Goal: Information Seeking & Learning: Learn about a topic

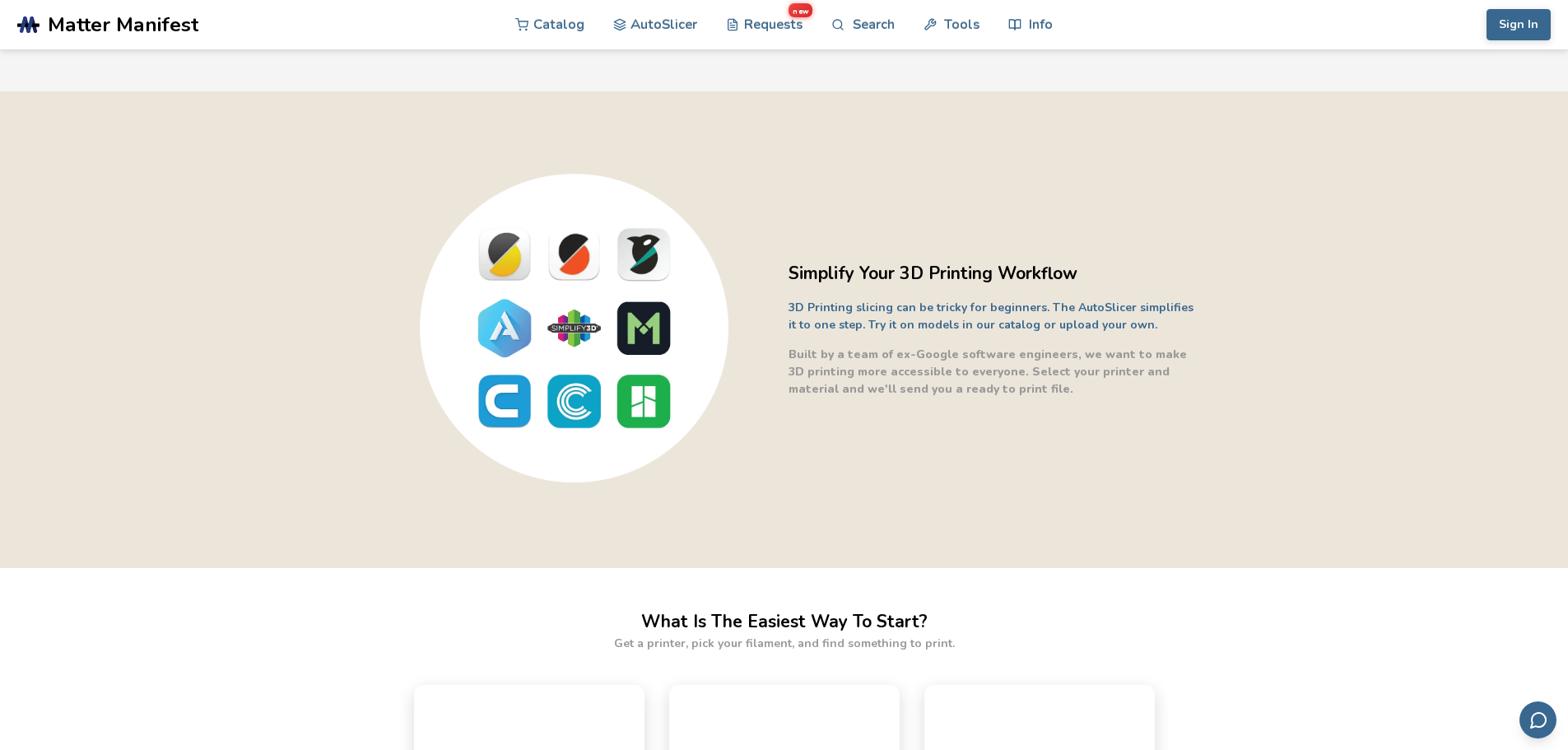
scroll to position [165, 0]
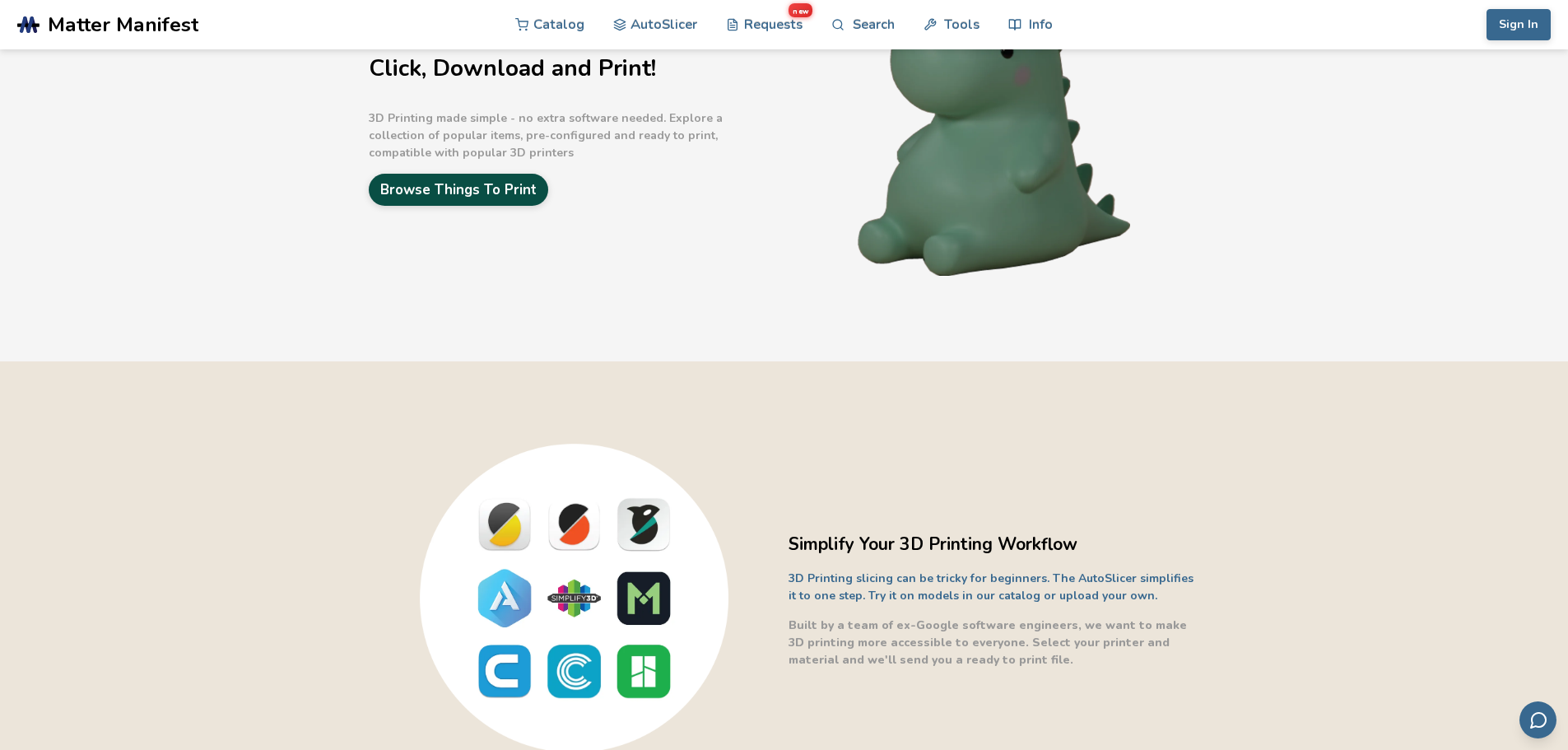
click at [458, 183] on link "Browse Things To Print" at bounding box center [458, 190] width 179 height 32
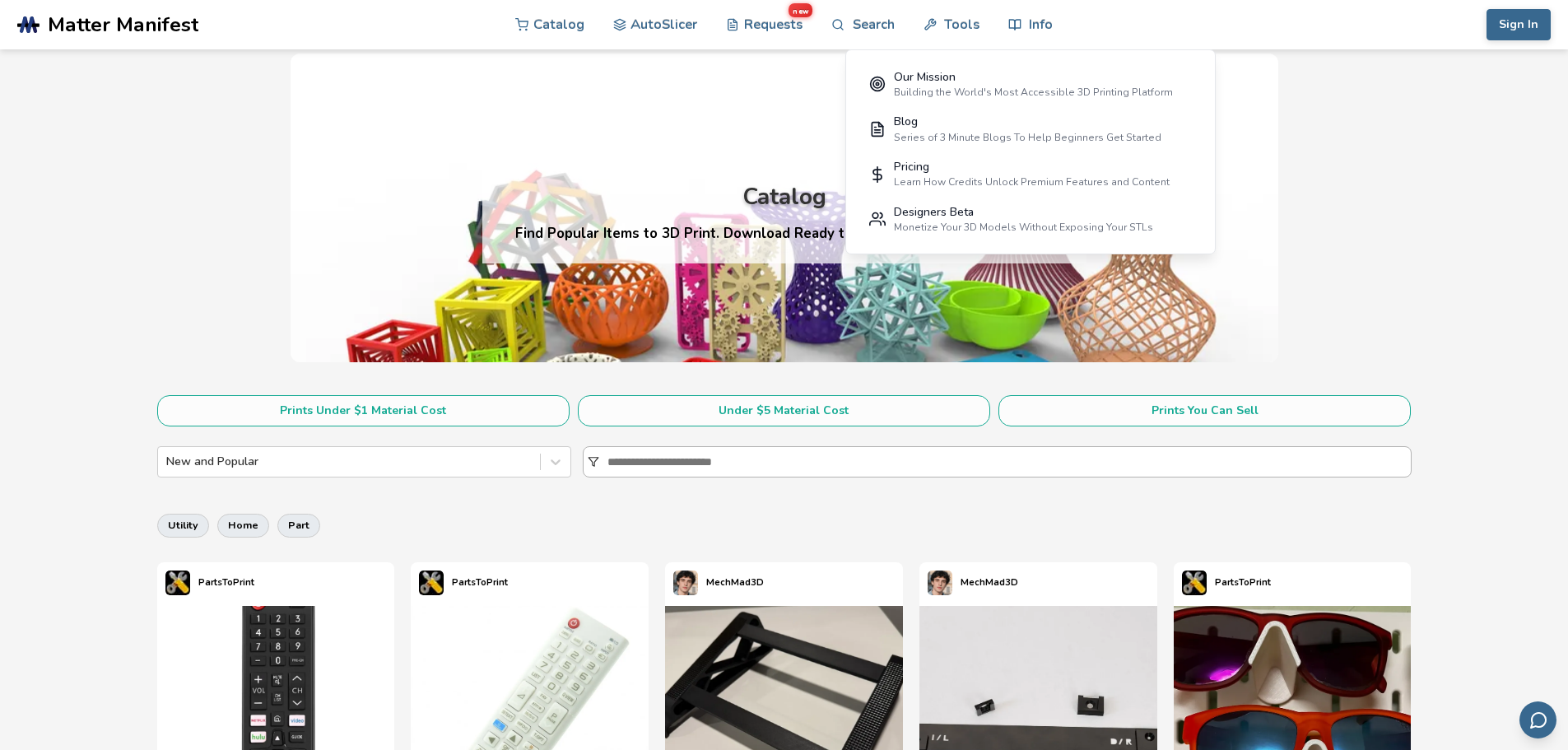
click at [713, 464] on input at bounding box center [1009, 461] width 804 height 29
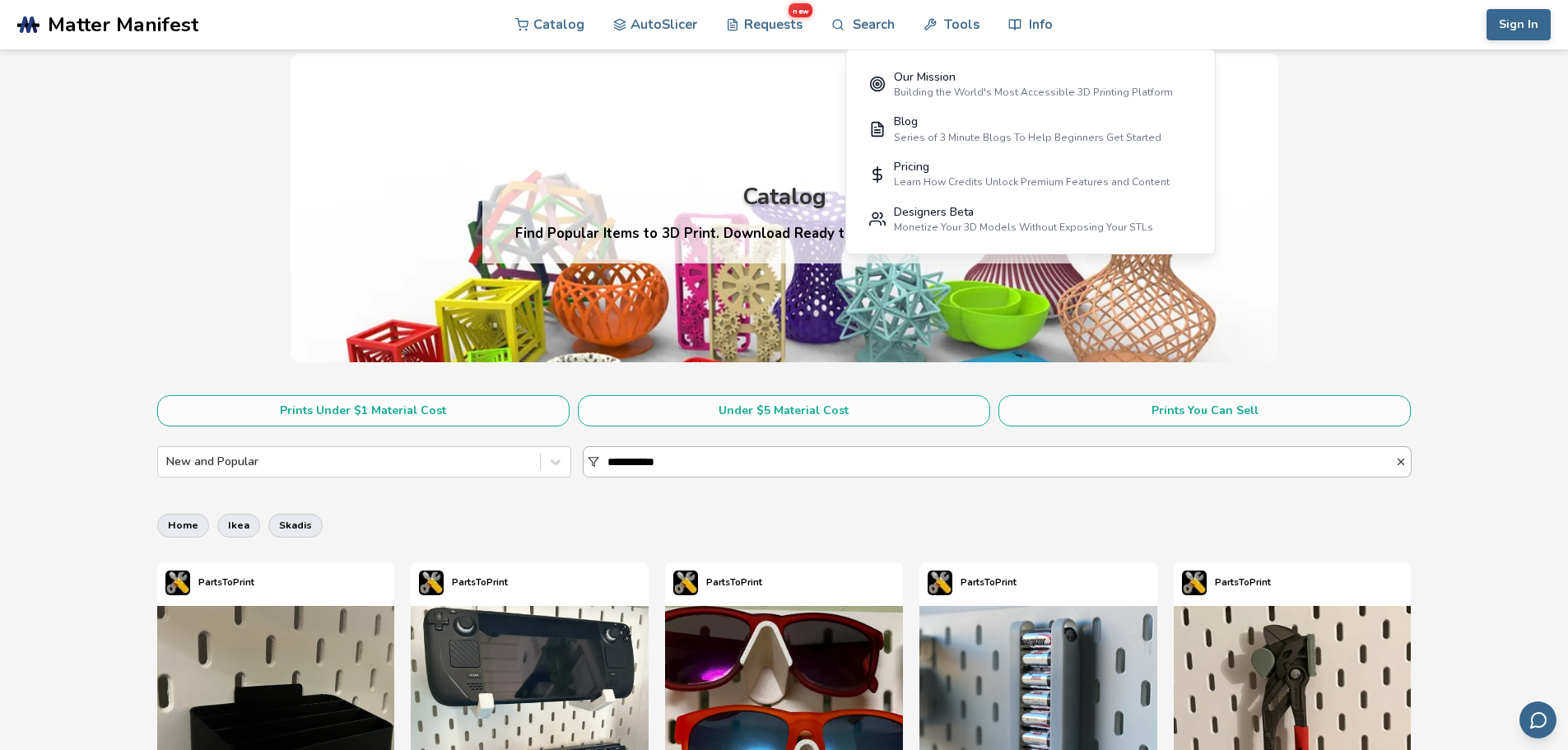
click at [753, 466] on input "**********" at bounding box center [1001, 461] width 788 height 29
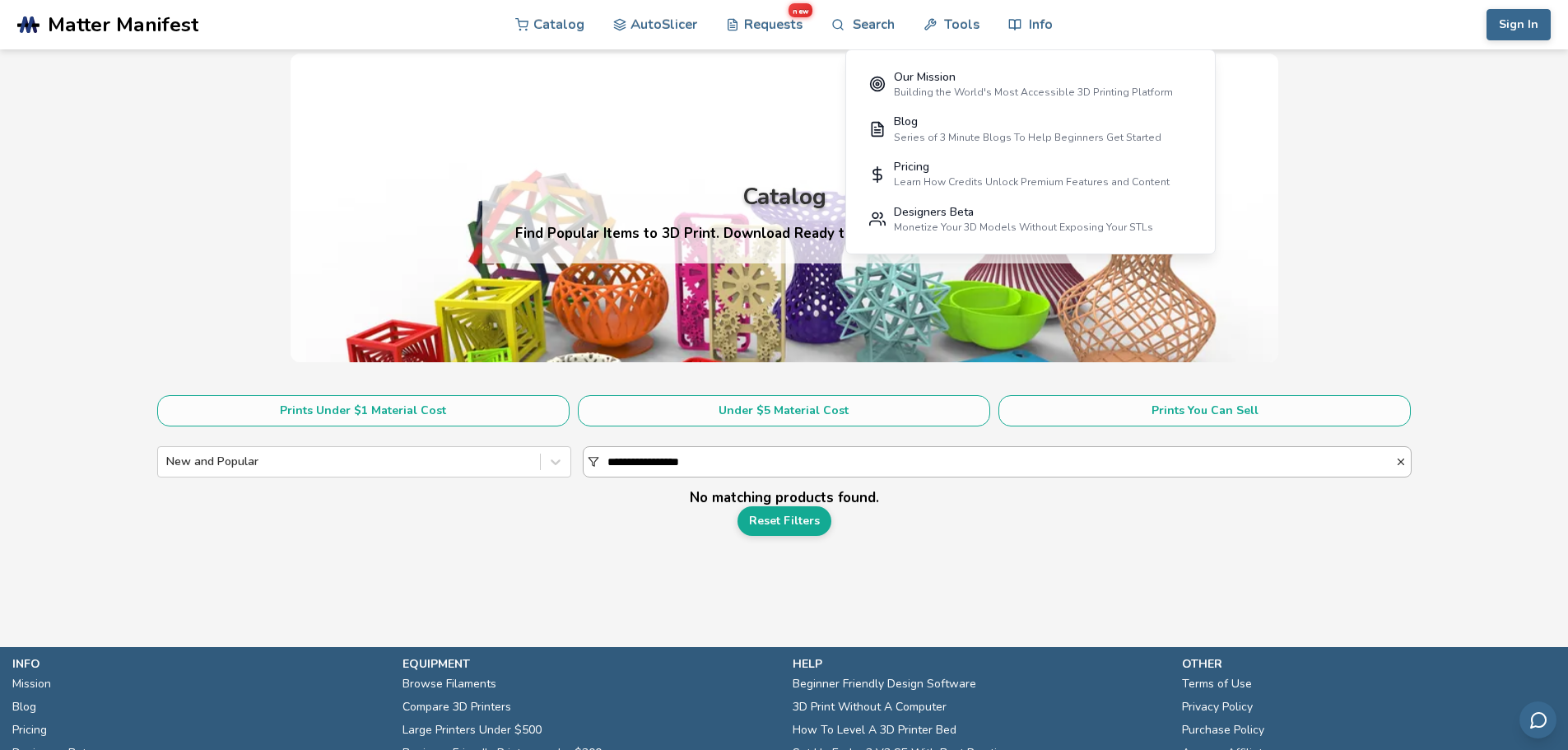
click at [626, 462] on input "**********" at bounding box center [1001, 461] width 788 height 29
click at [625, 462] on input "**********" at bounding box center [1001, 461] width 788 height 29
type input "**********"
drag, startPoint x: 699, startPoint y: 462, endPoint x: 545, endPoint y: 469, distance: 154.2
click at [545, 469] on div "**********" at bounding box center [784, 461] width 1254 height 31
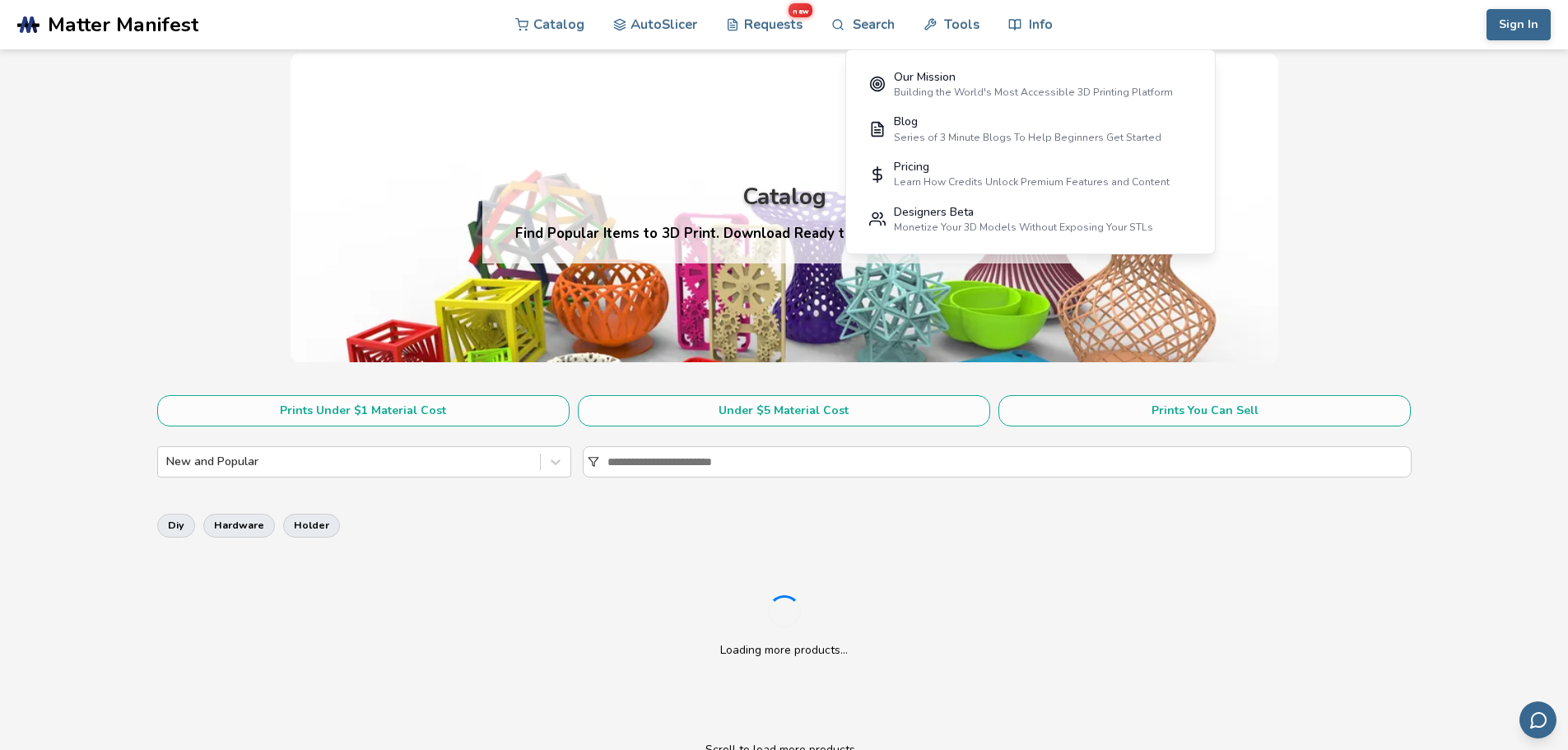
click at [3, 412] on section "Prints Under $1 Material Cost Under $5 Material Cost Prints You Can Sell New an…" at bounding box center [784, 593] width 1568 height 453
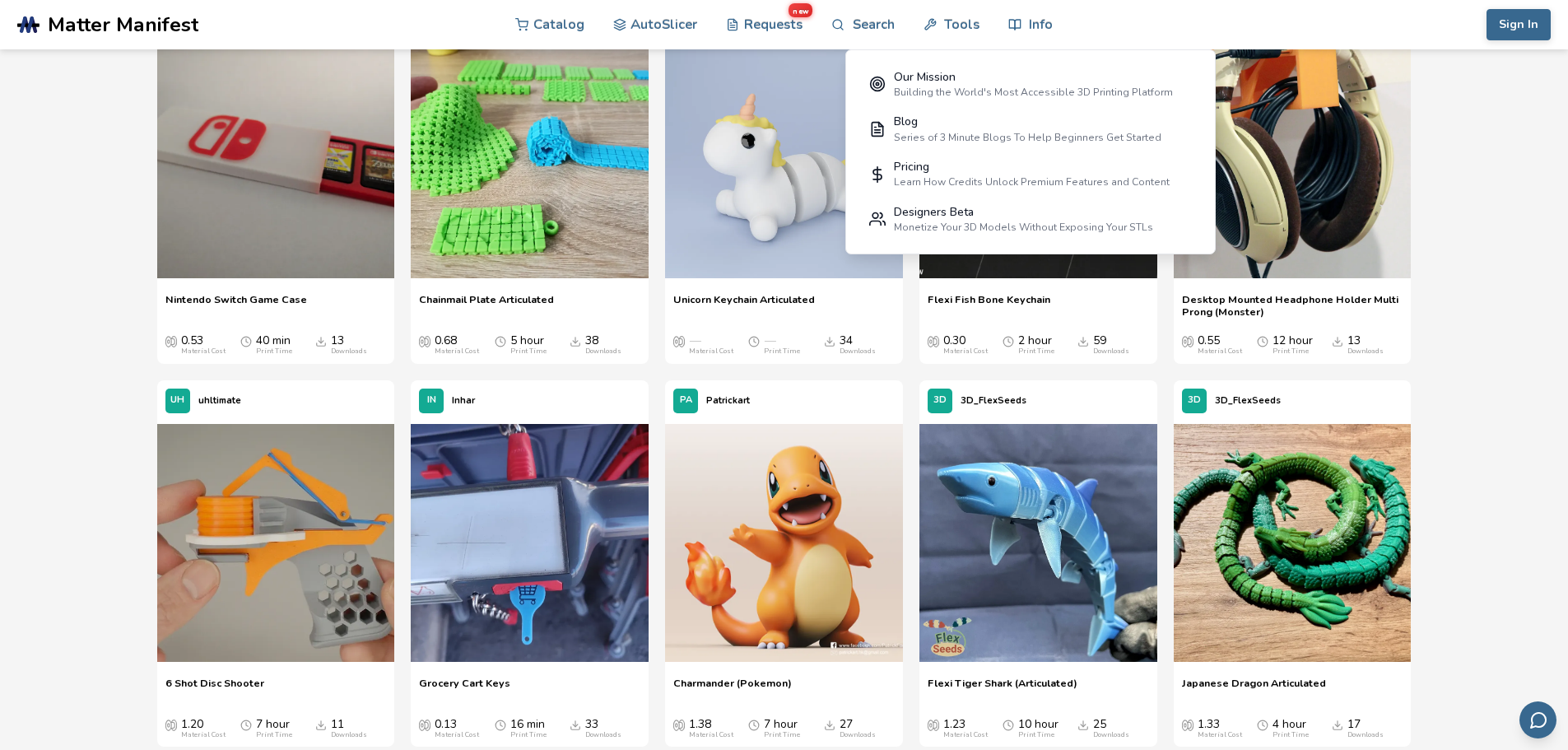
scroll to position [3973, 0]
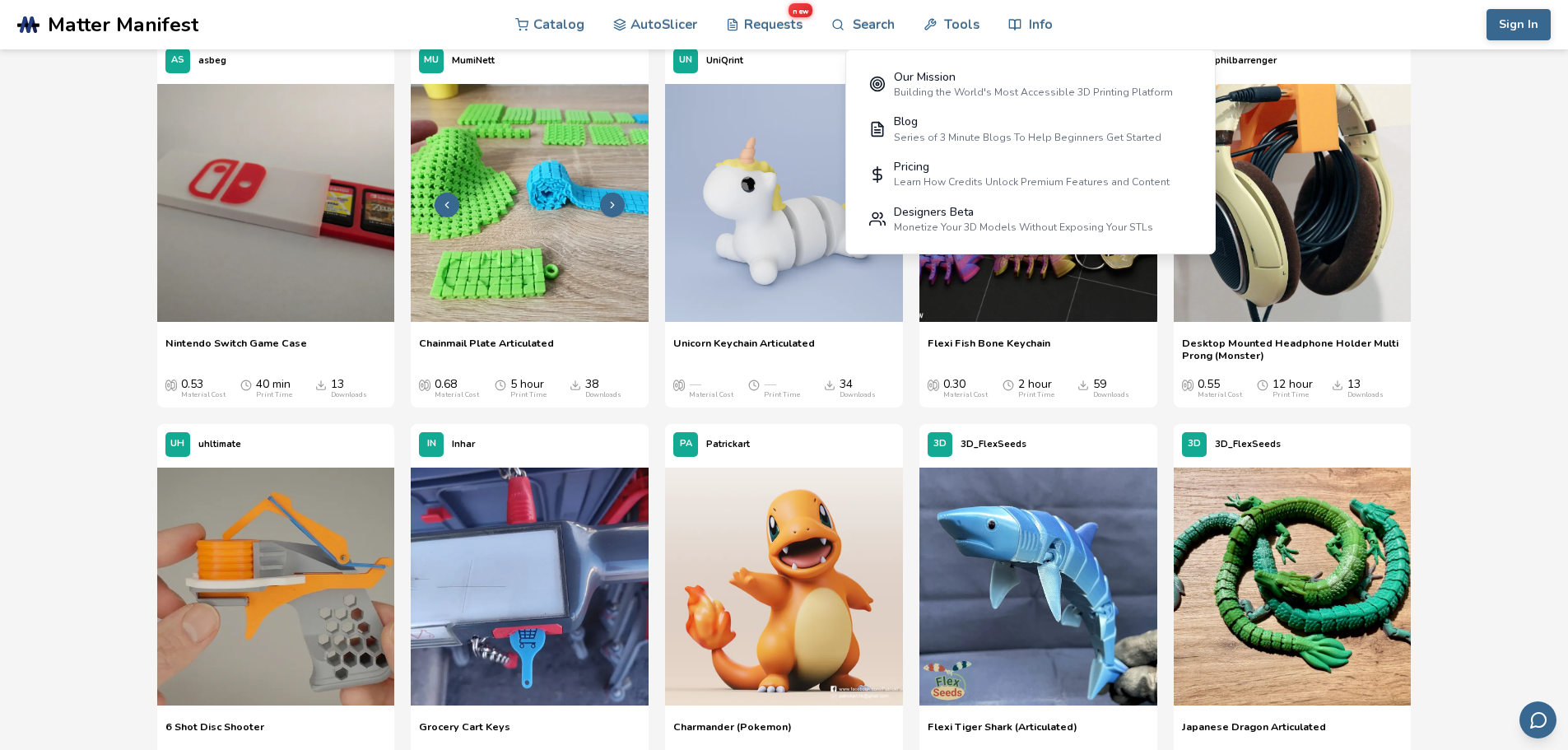
click at [607, 204] on icon at bounding box center [612, 204] width 12 height 12
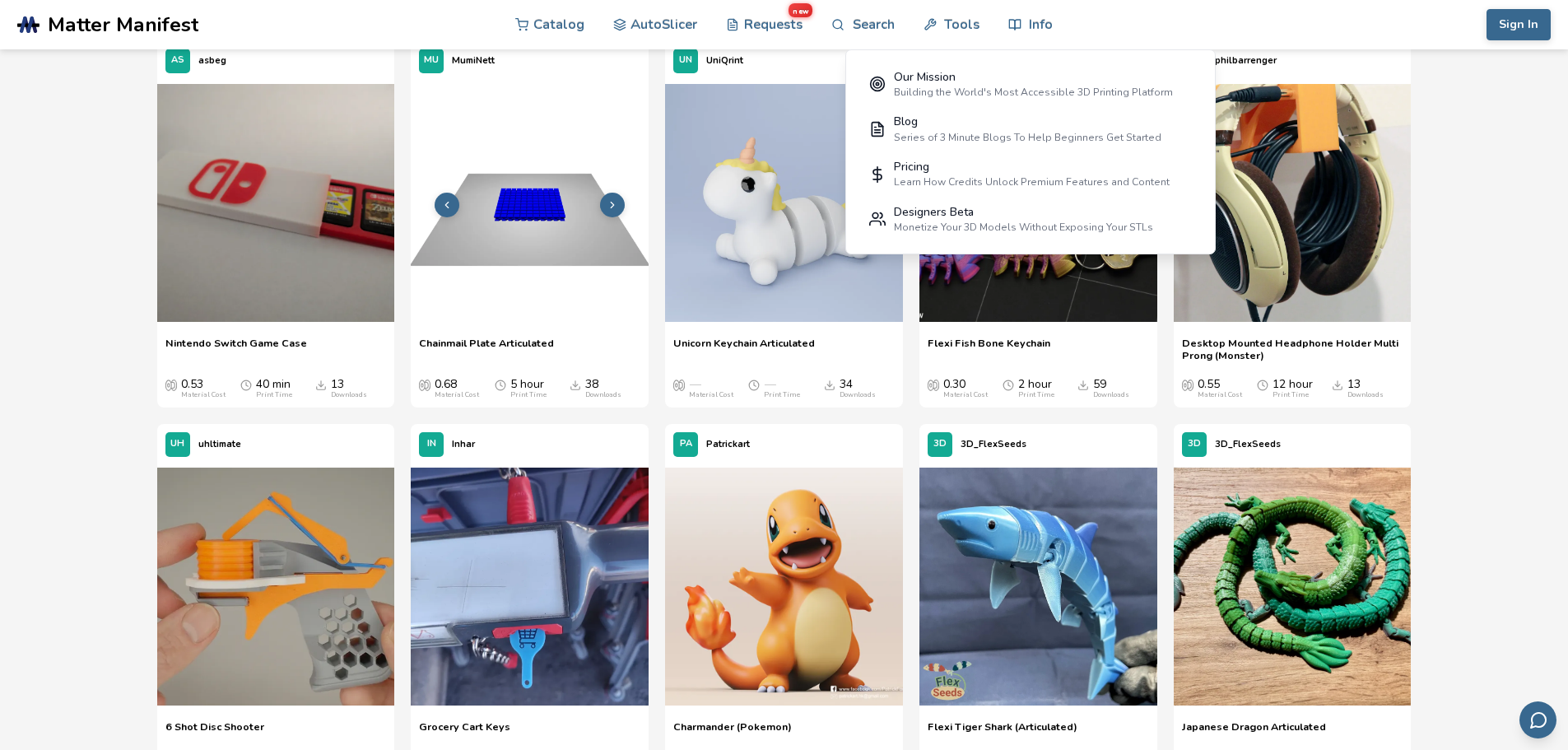
click at [611, 204] on icon at bounding box center [612, 204] width 12 height 12
click at [612, 206] on icon at bounding box center [612, 204] width 12 height 12
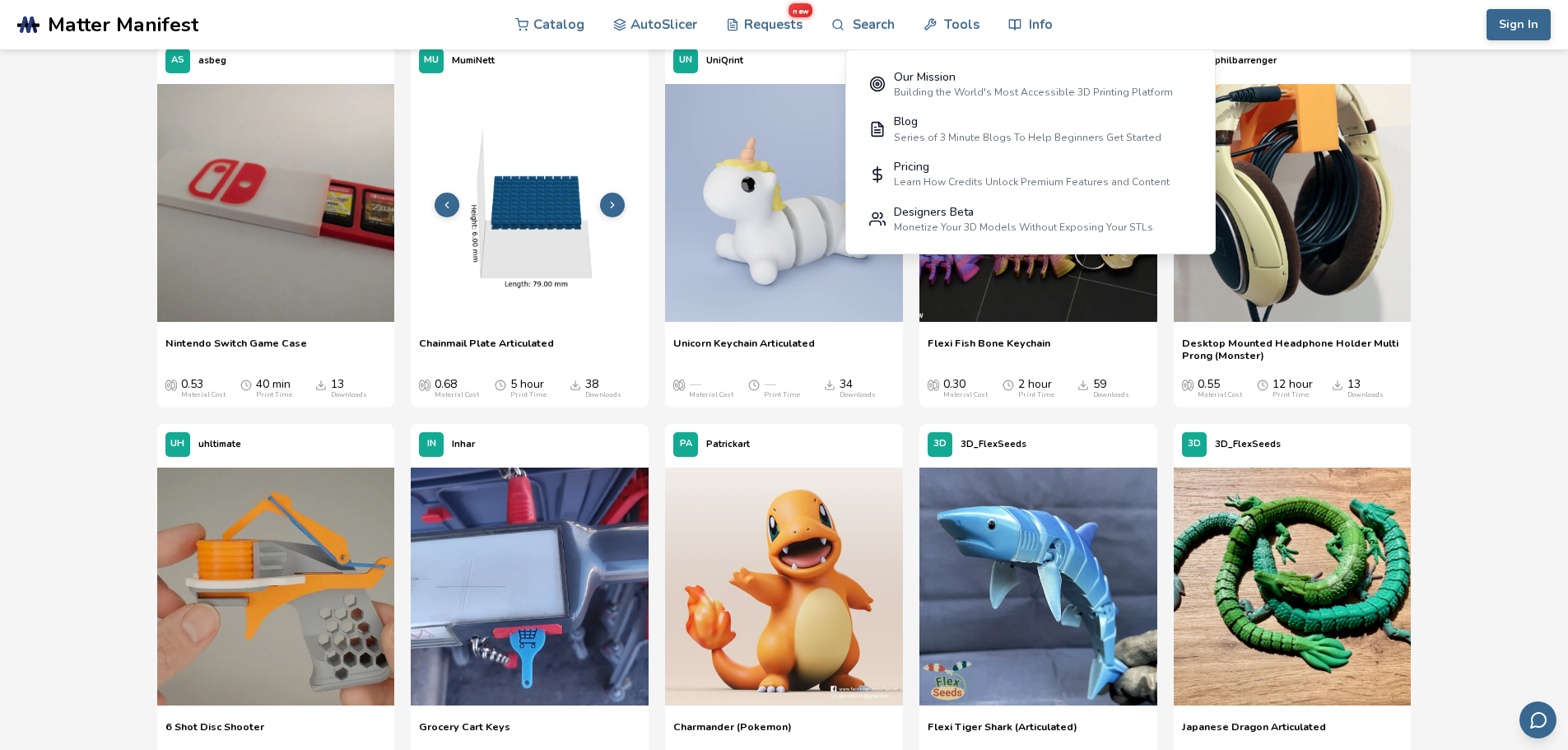
click at [614, 208] on icon at bounding box center [612, 204] width 12 height 12
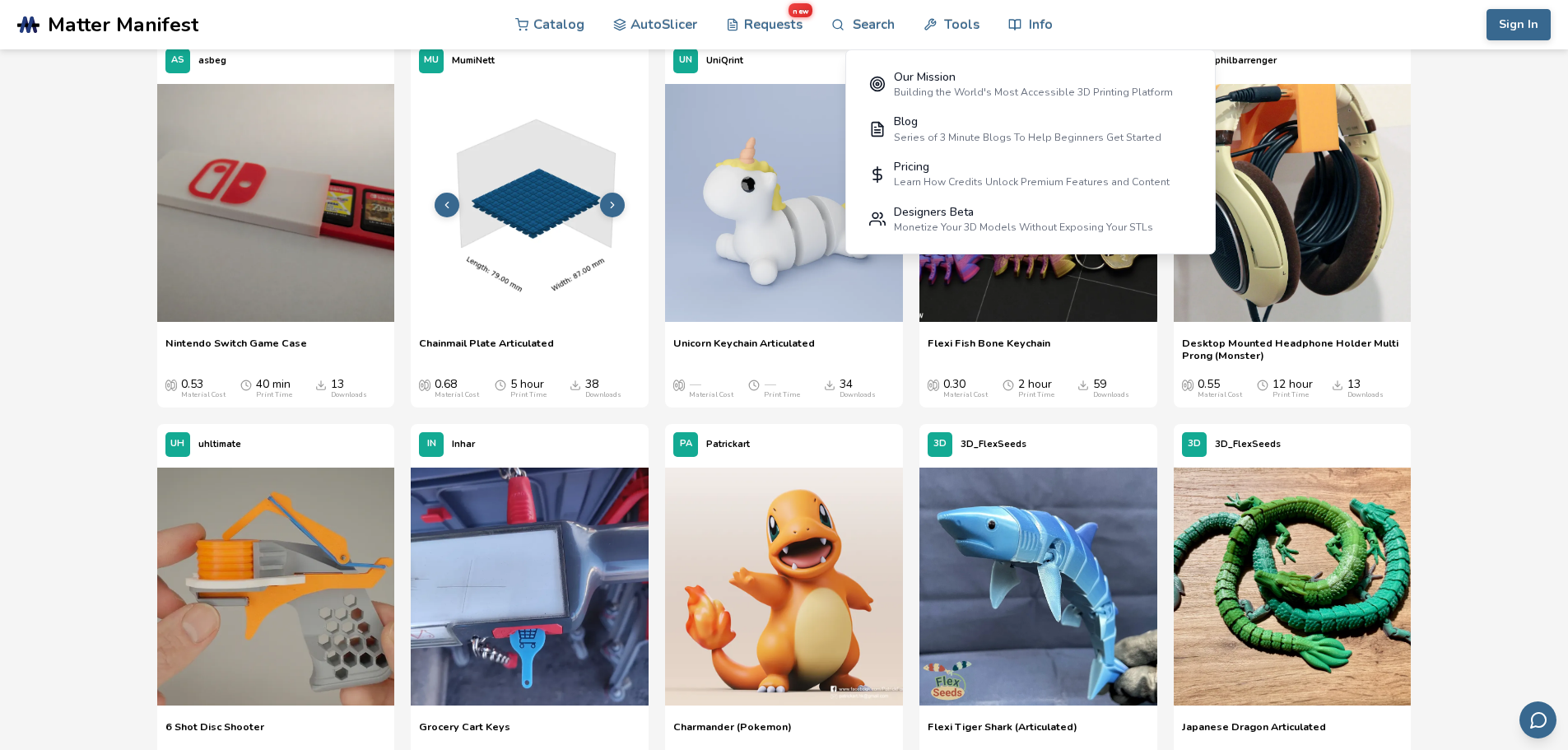
click at [615, 208] on icon at bounding box center [612, 204] width 12 height 12
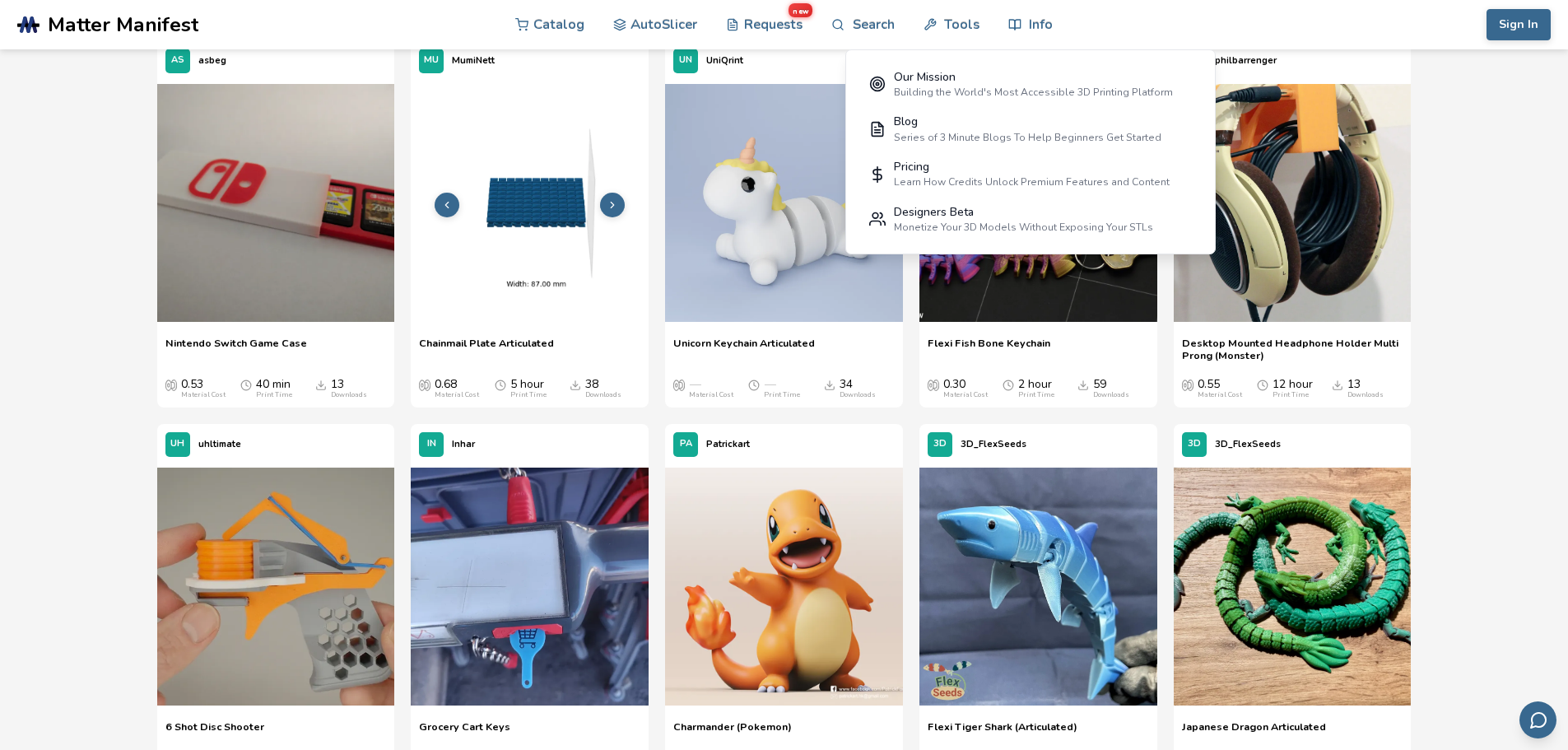
click at [613, 208] on icon at bounding box center [612, 204] width 12 height 12
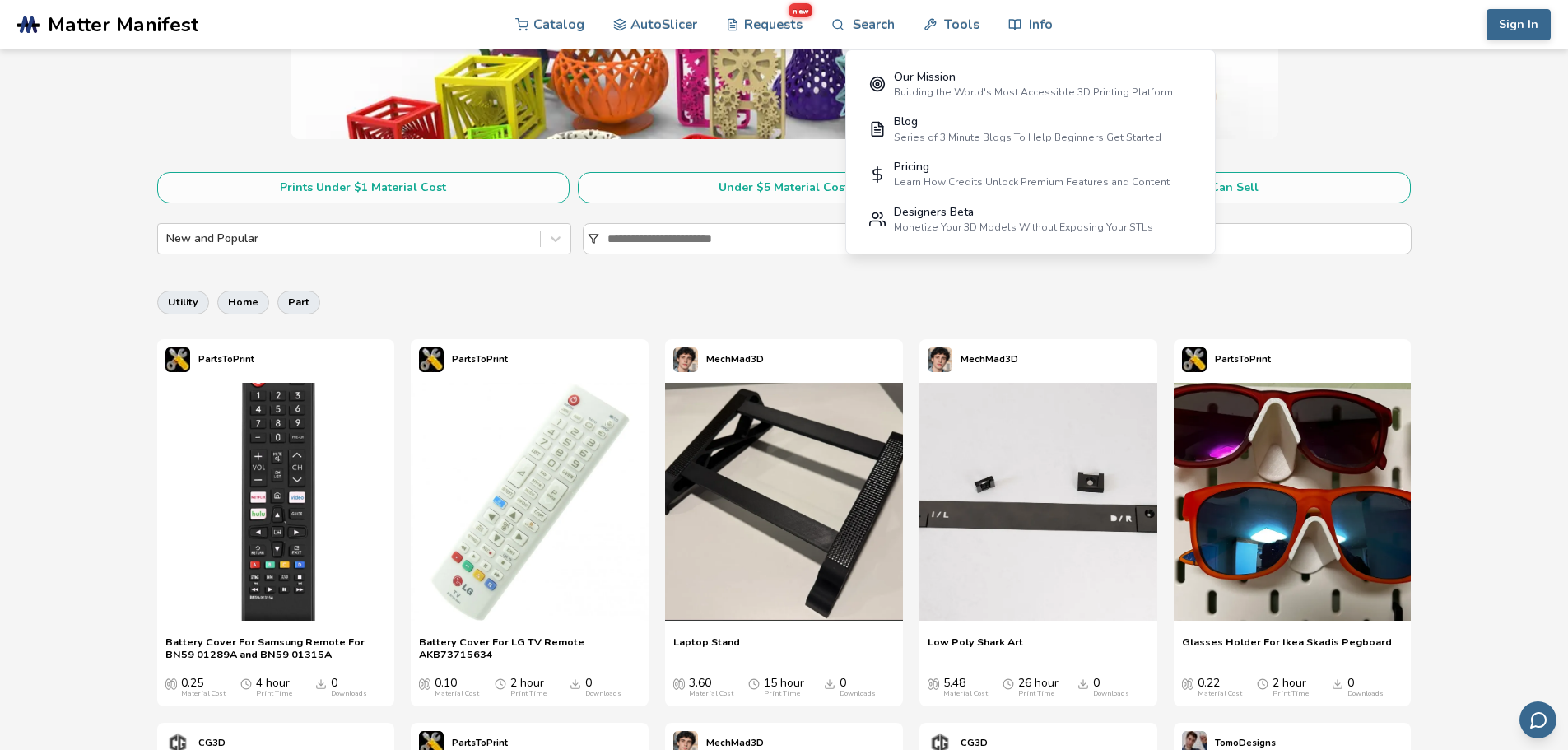
scroll to position [0, 0]
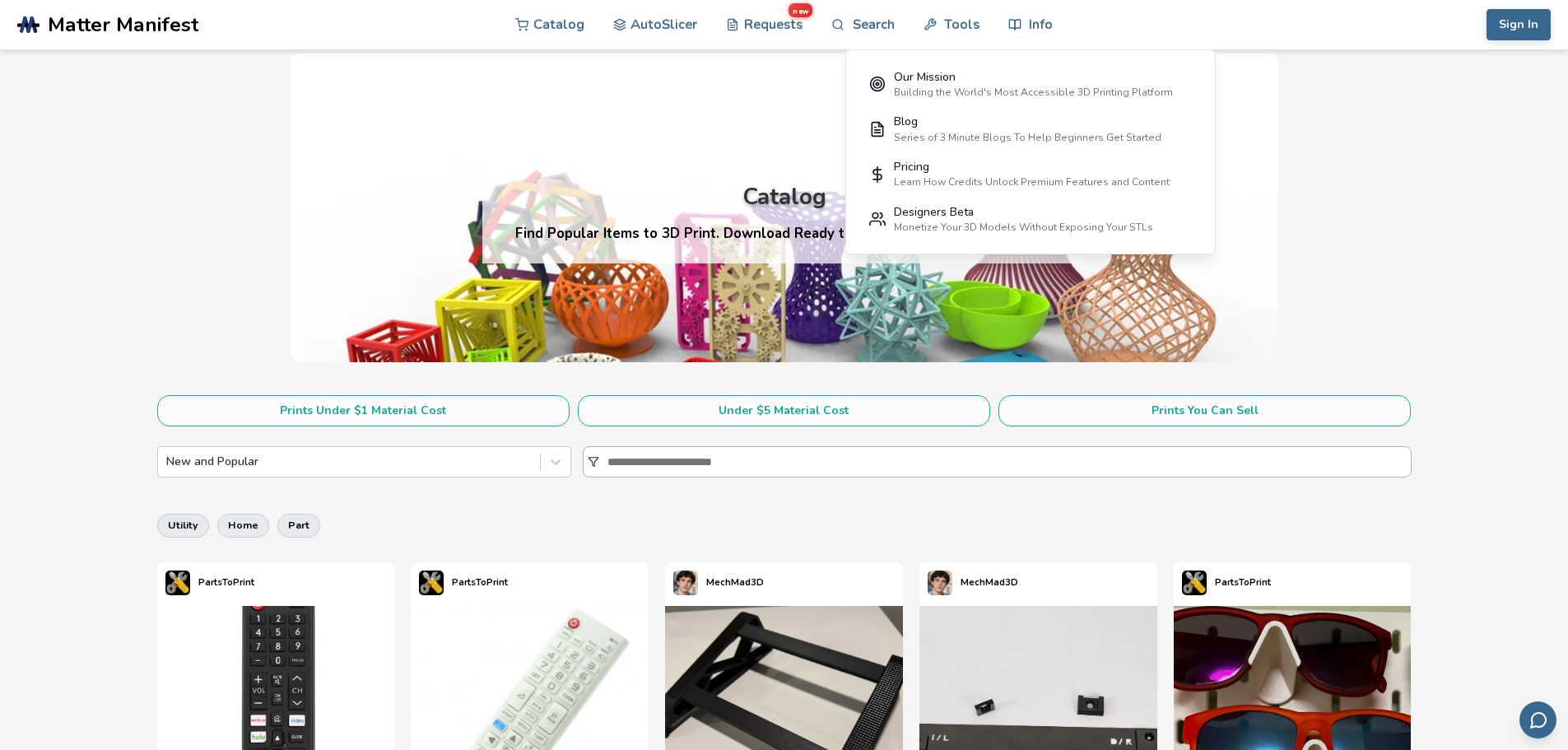
click at [719, 458] on input at bounding box center [1009, 461] width 804 height 29
type input "*"
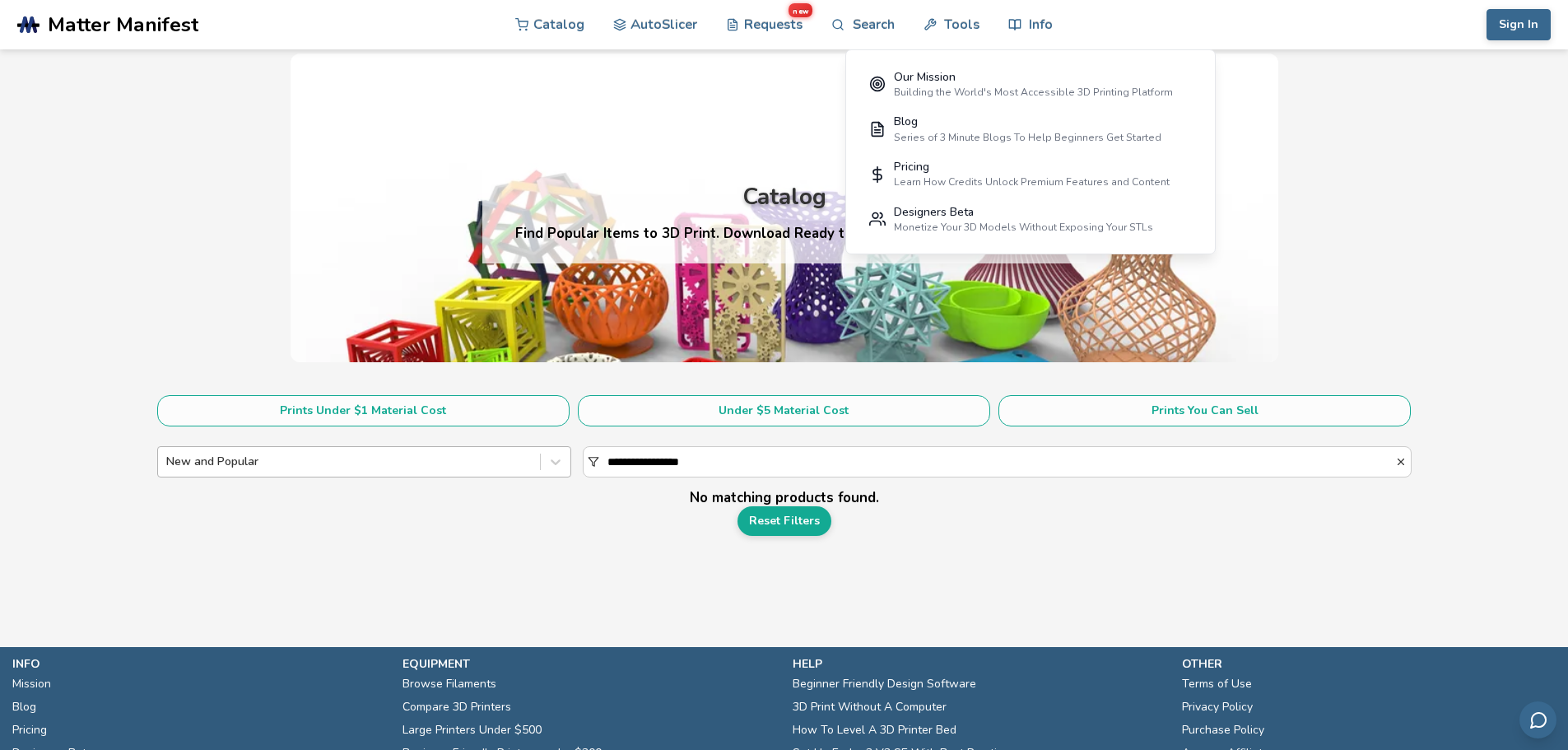
drag, startPoint x: 607, startPoint y: 461, endPoint x: 419, endPoint y: 453, distance: 188.2
click at [433, 463] on div "**********" at bounding box center [784, 461] width 1254 height 31
type input "****"
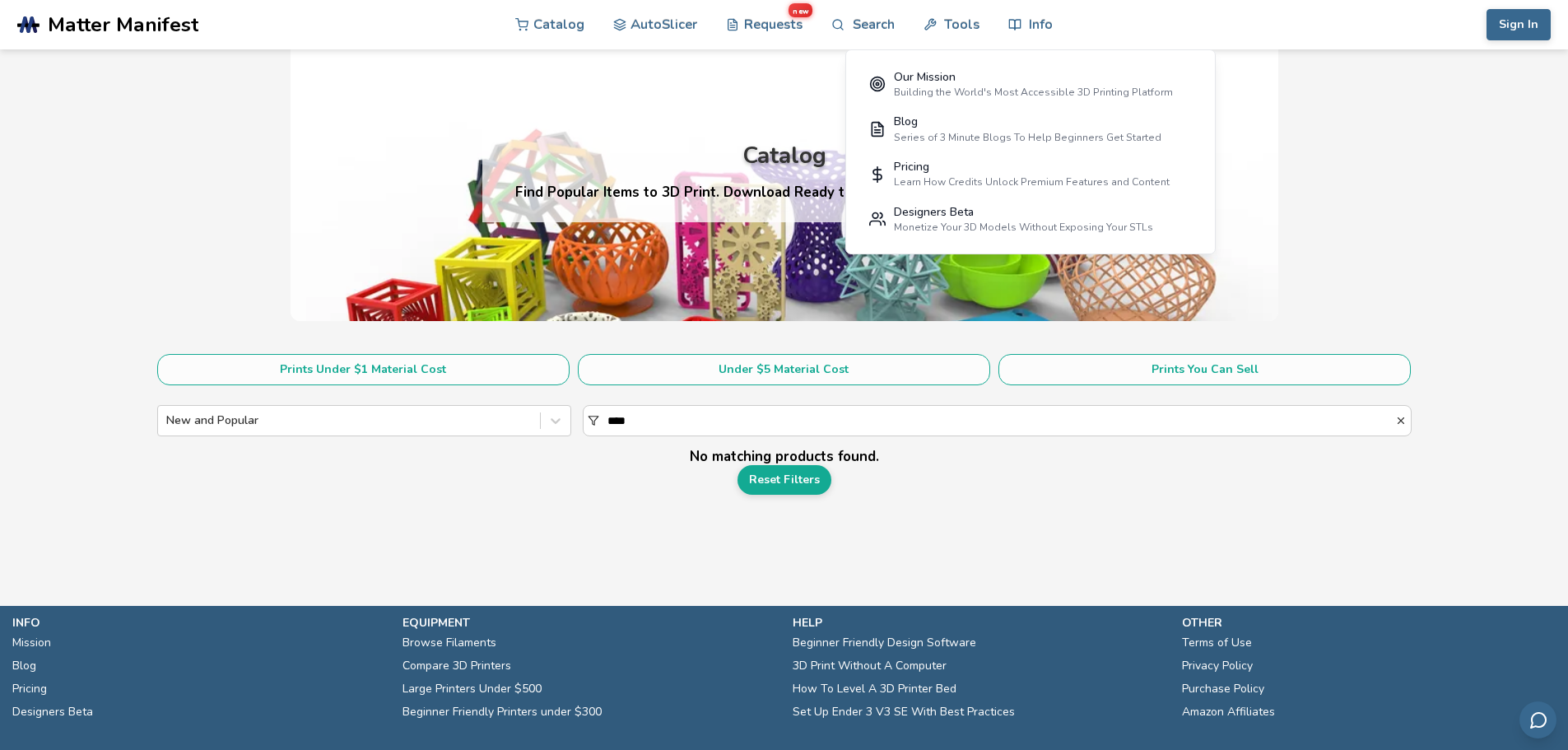
scroll to position [118, 0]
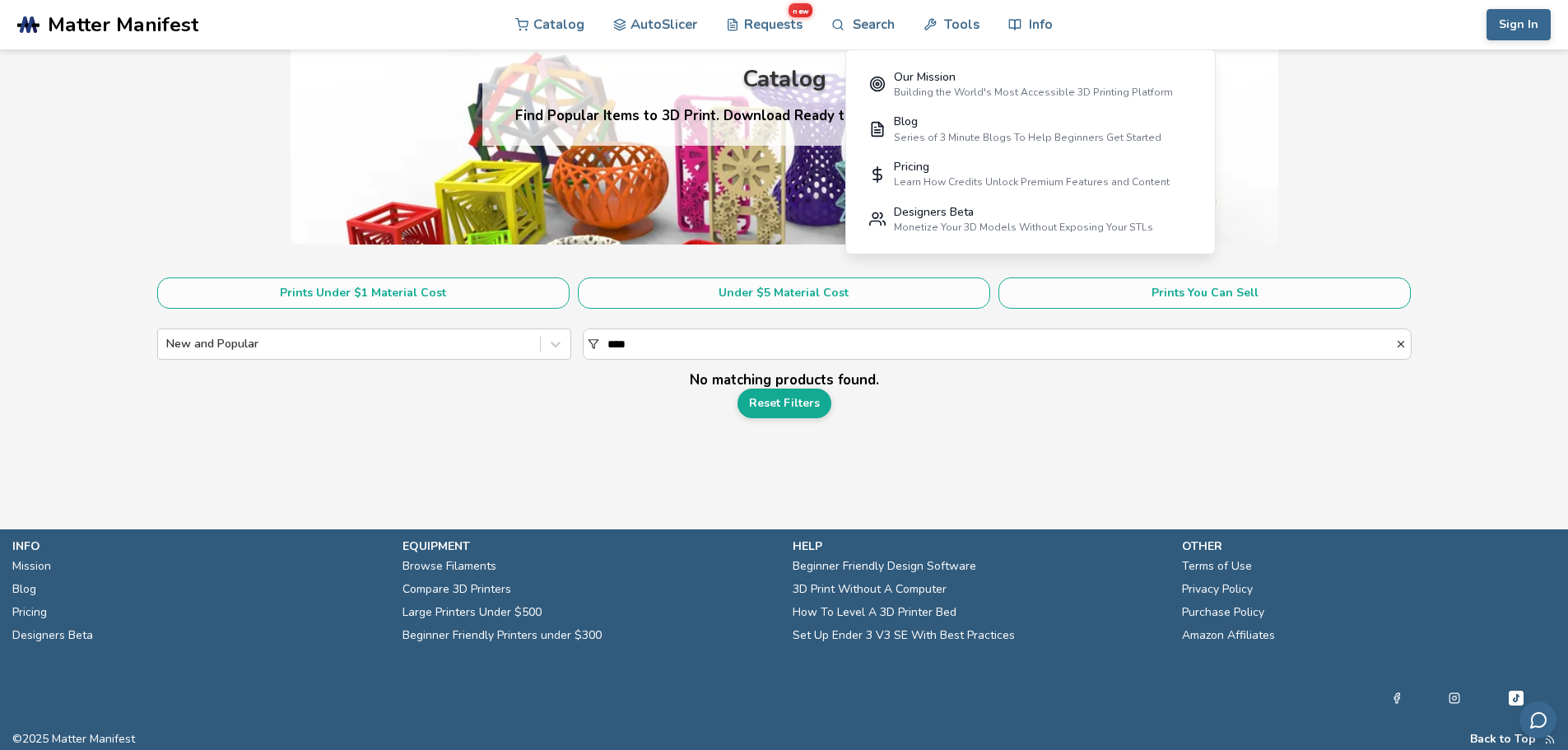
drag, startPoint x: 565, startPoint y: 321, endPoint x: 537, endPoint y: 319, distance: 28.1
click at [541, 319] on section "Prints Under $1 Material Cost Under $5 Material Cost Prints You Can Sell New an…" at bounding box center [784, 324] width 1254 height 94
click at [354, 342] on div at bounding box center [349, 343] width 366 height 16
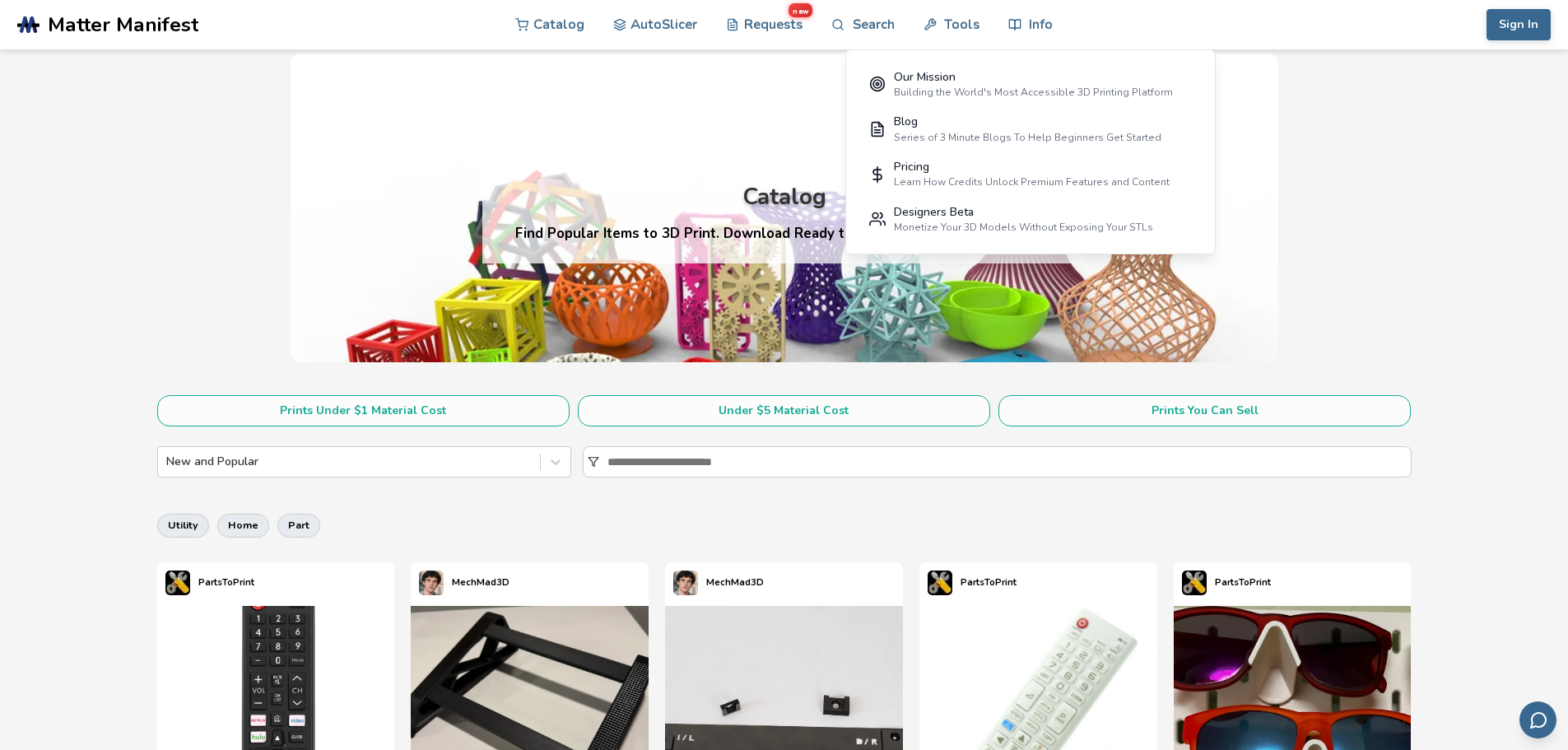
click at [284, 482] on section "Prints Under $1 Material Cost Under $5 Material Cost Prints You Can Sell New an…" at bounding box center [784, 441] width 1254 height 94
click at [284, 470] on div at bounding box center [349, 461] width 366 height 16
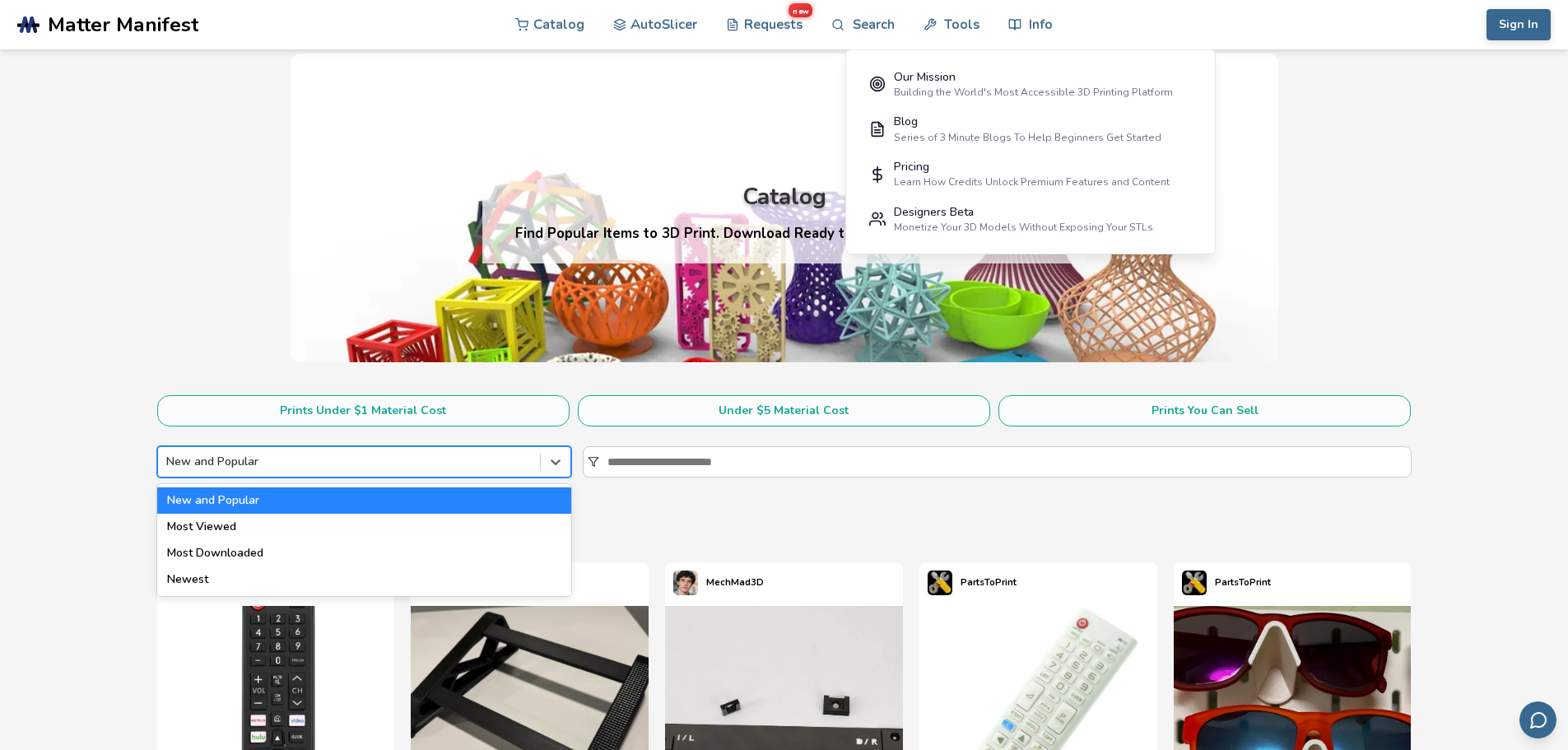
click at [229, 523] on div "Most Viewed" at bounding box center [364, 527] width 414 height 27
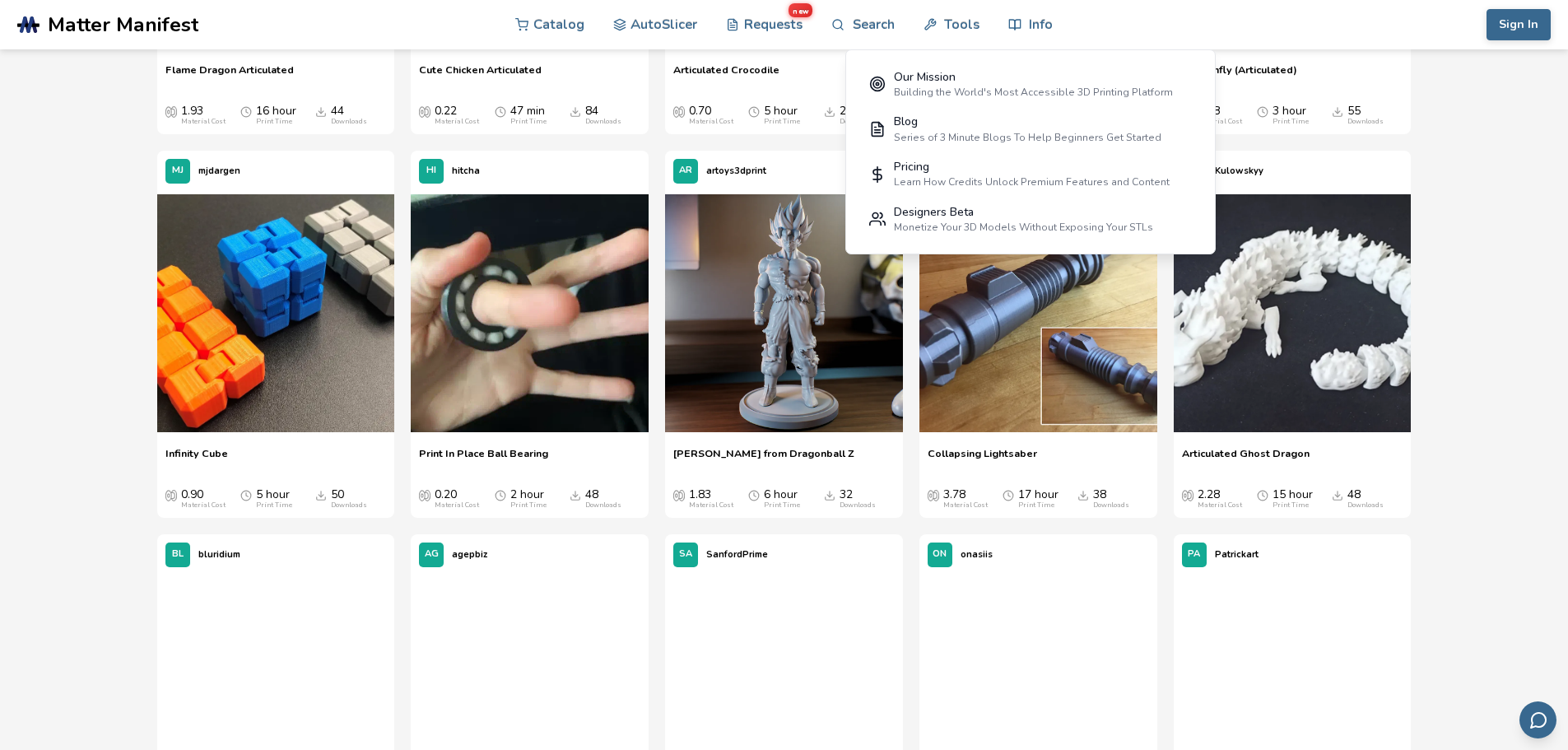
scroll to position [3127, 0]
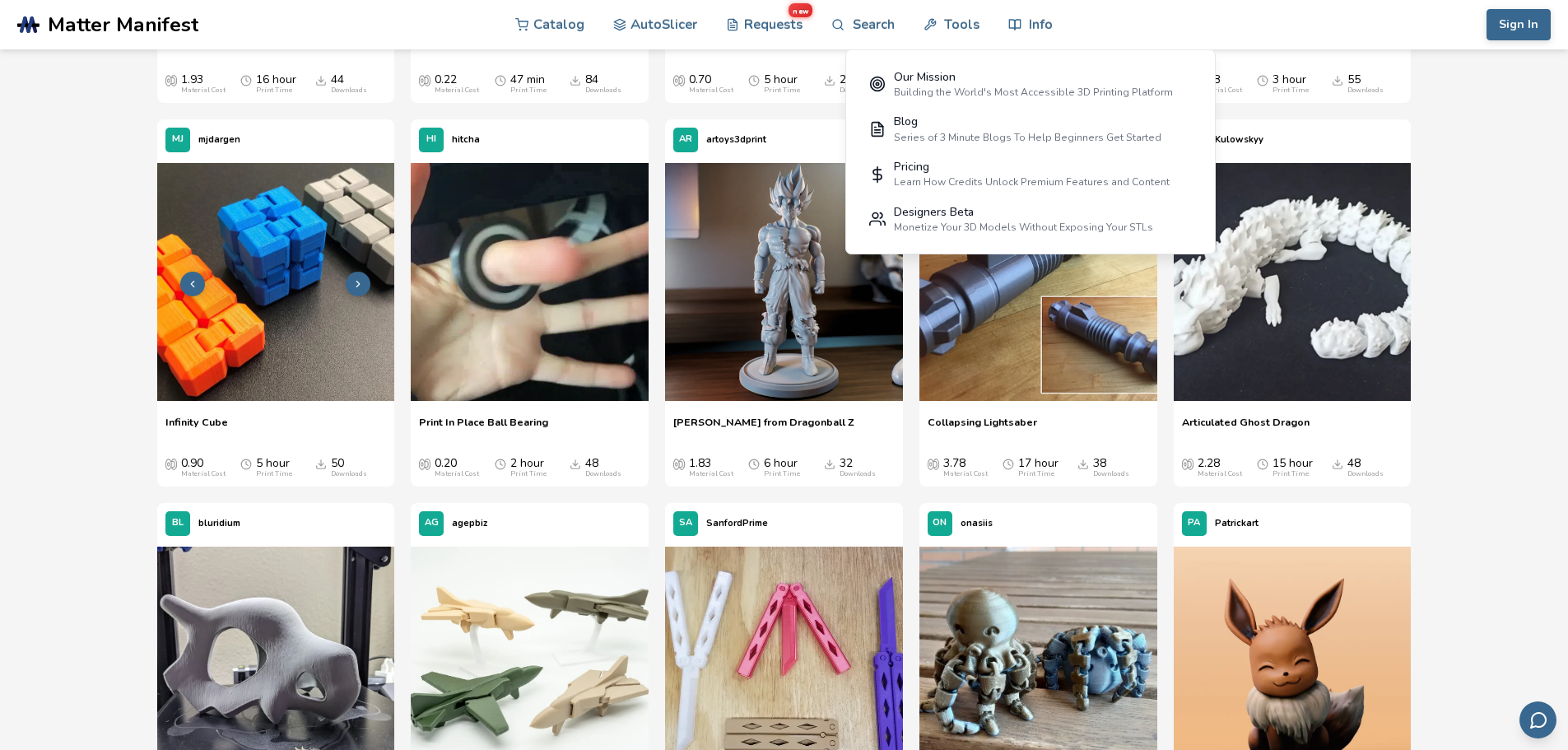
click at [362, 276] on button at bounding box center [359, 284] width 25 height 25
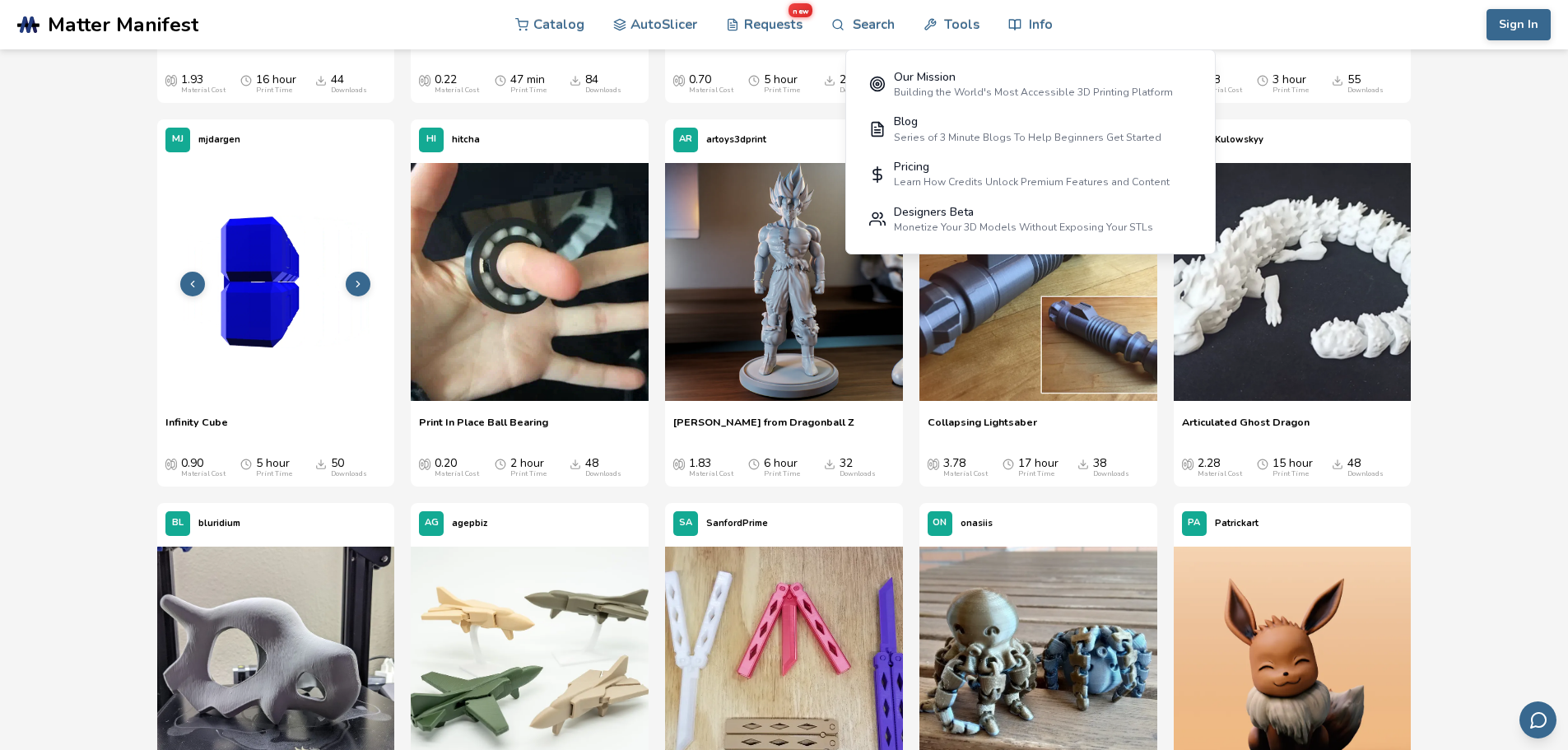
click at [357, 284] on icon at bounding box center [358, 284] width 12 height 12
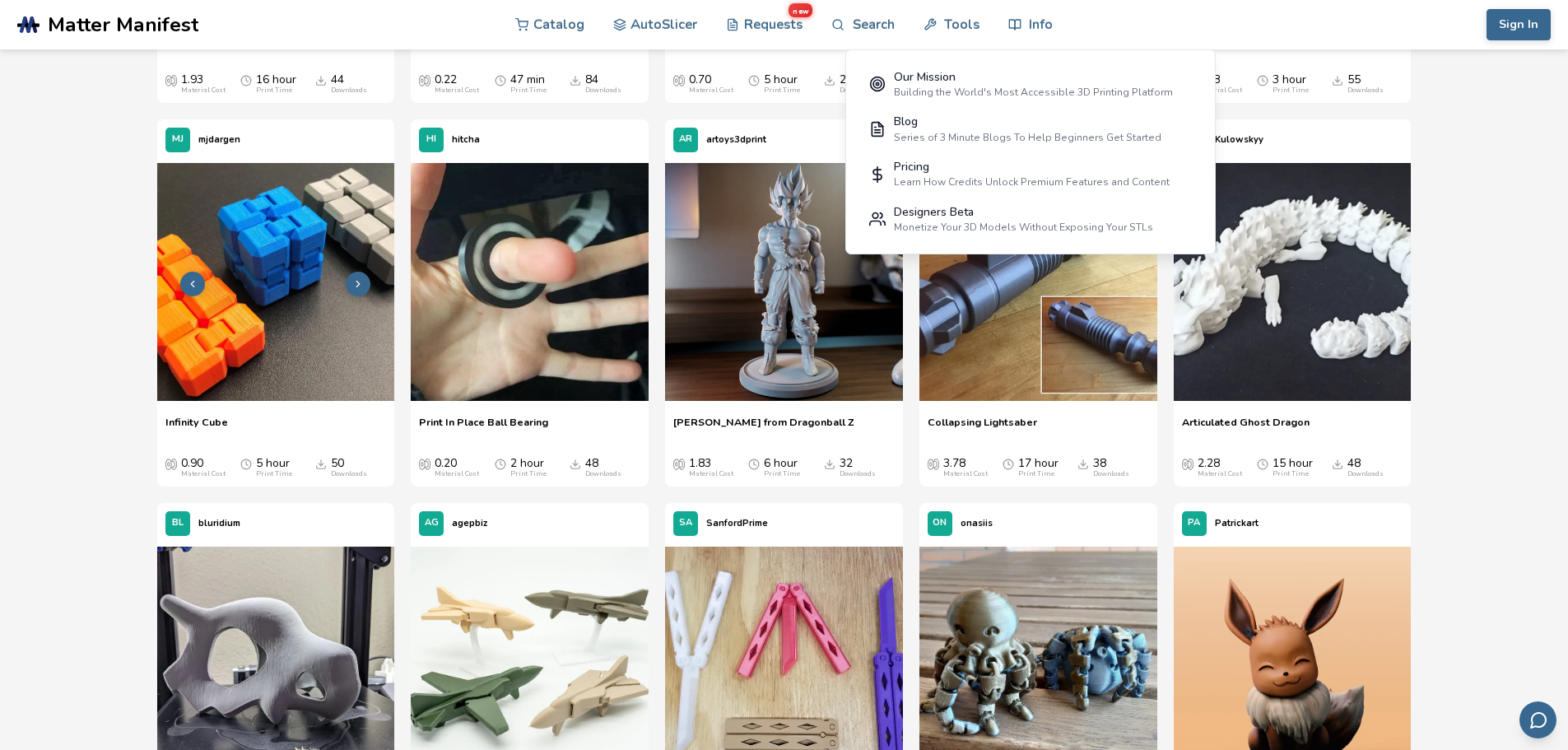
click at [354, 281] on icon at bounding box center [358, 284] width 12 height 12
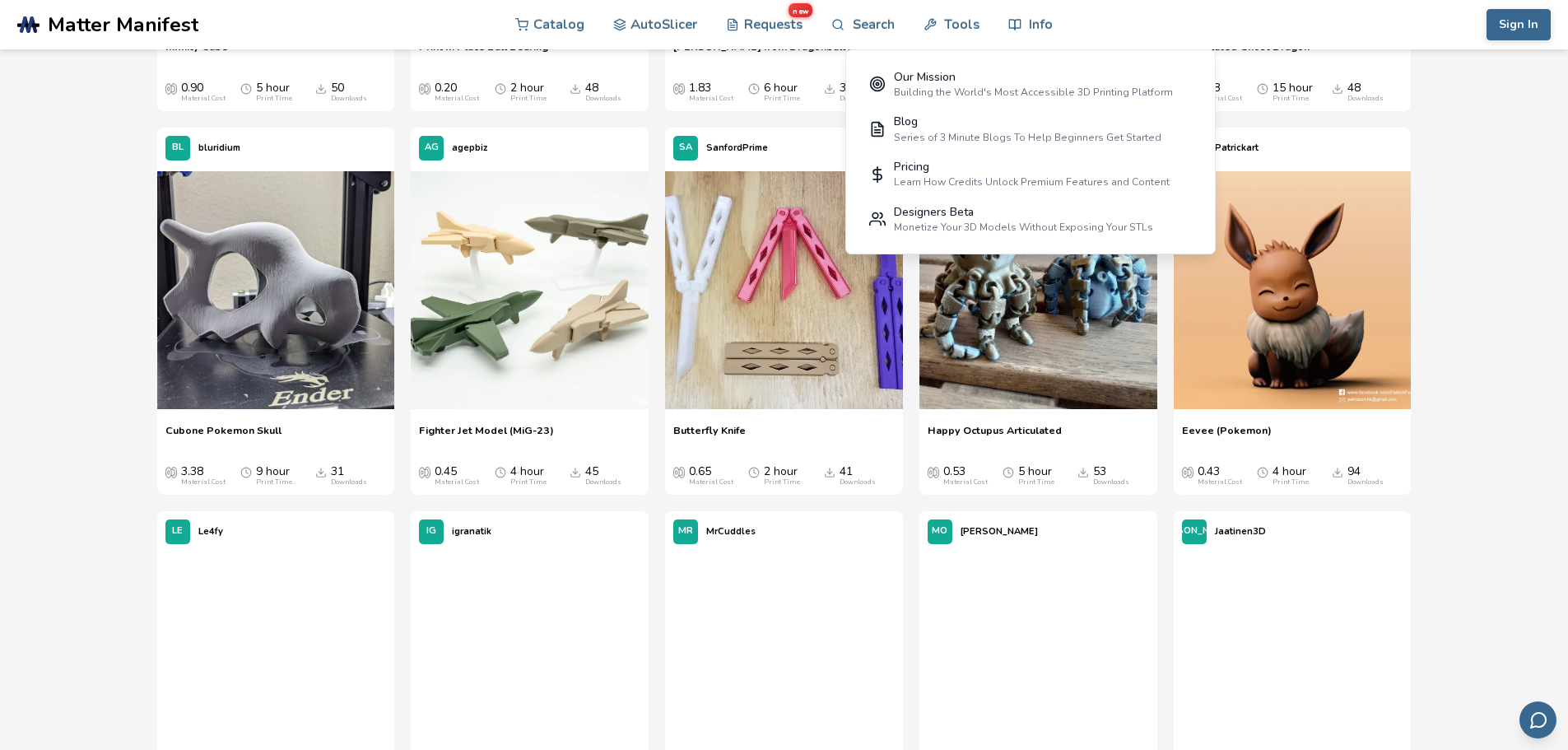
scroll to position [3539, 0]
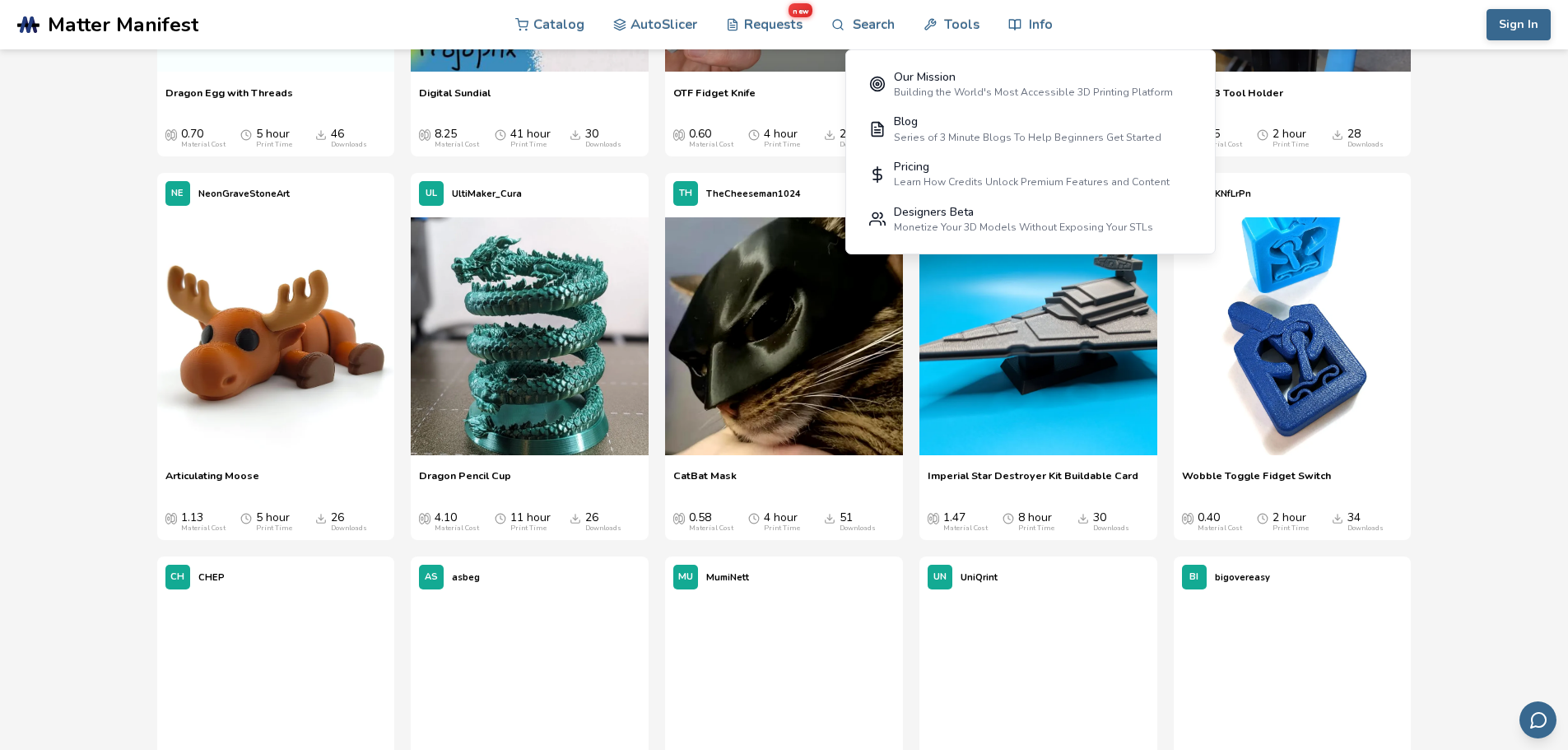
scroll to position [4608, 0]
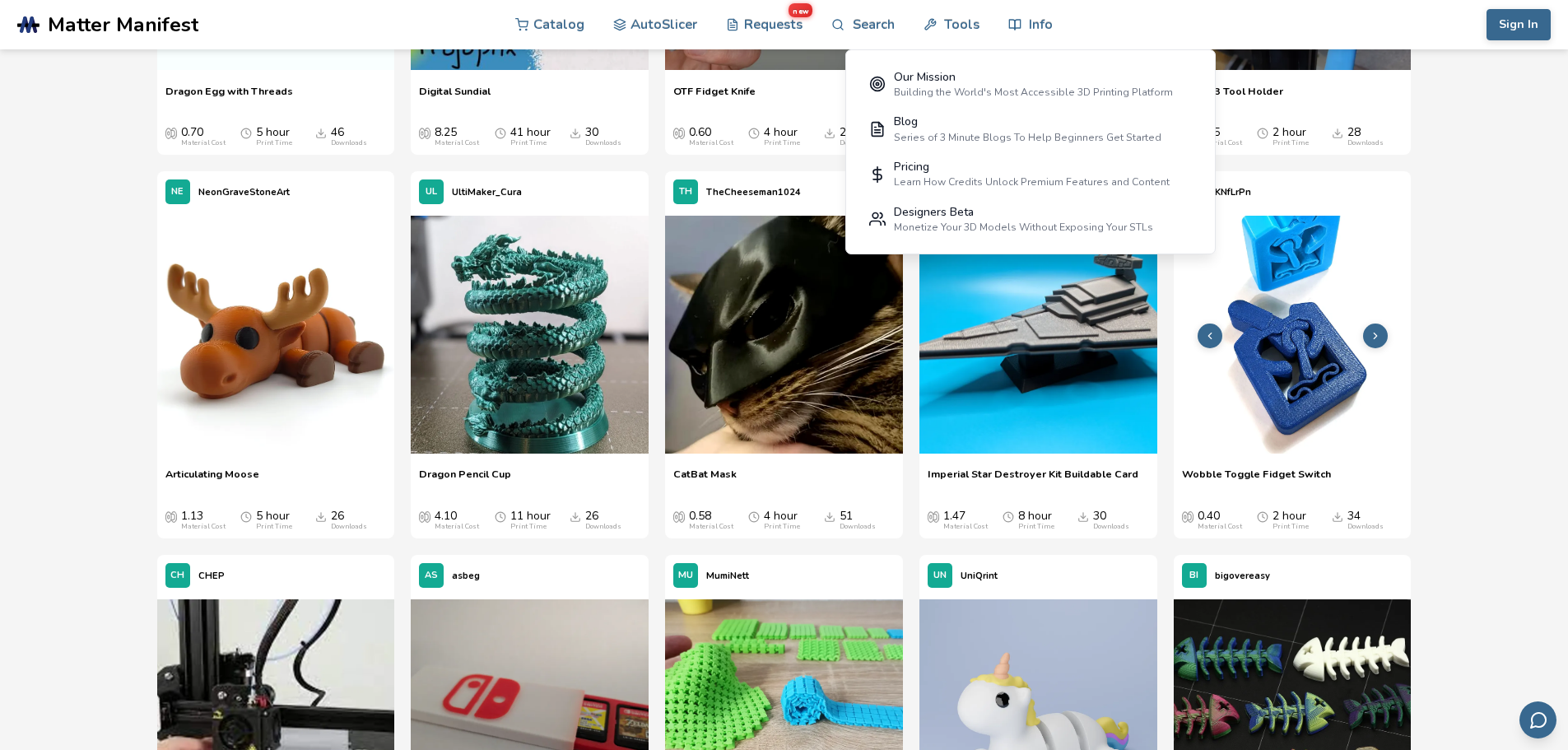
drag, startPoint x: 1392, startPoint y: 285, endPoint x: 1400, endPoint y: 284, distance: 8.1
click at [1395, 284] on img at bounding box center [1292, 334] width 238 height 238
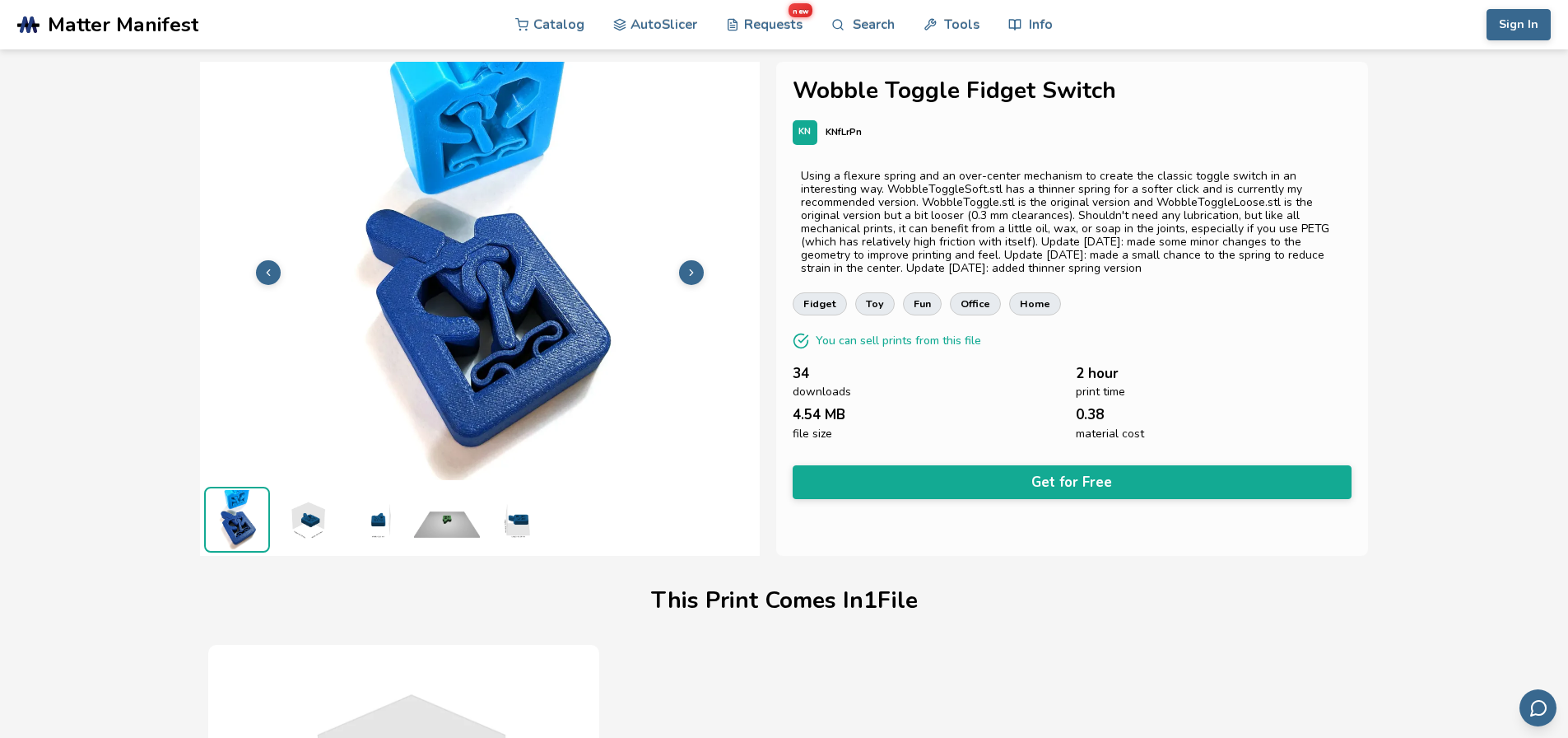
click at [322, 517] on img at bounding box center [307, 519] width 66 height 66
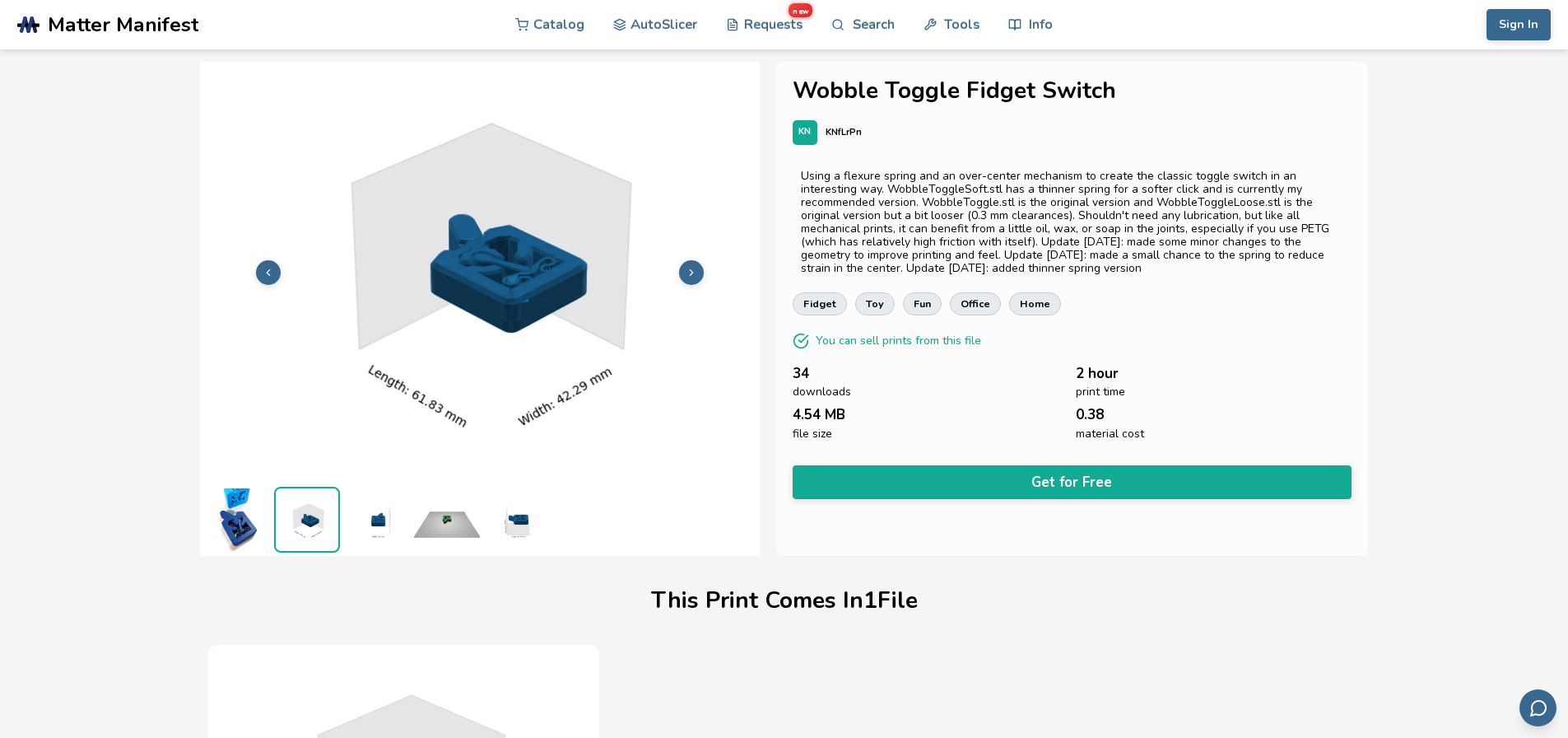
click at [367, 532] on img at bounding box center [377, 519] width 66 height 66
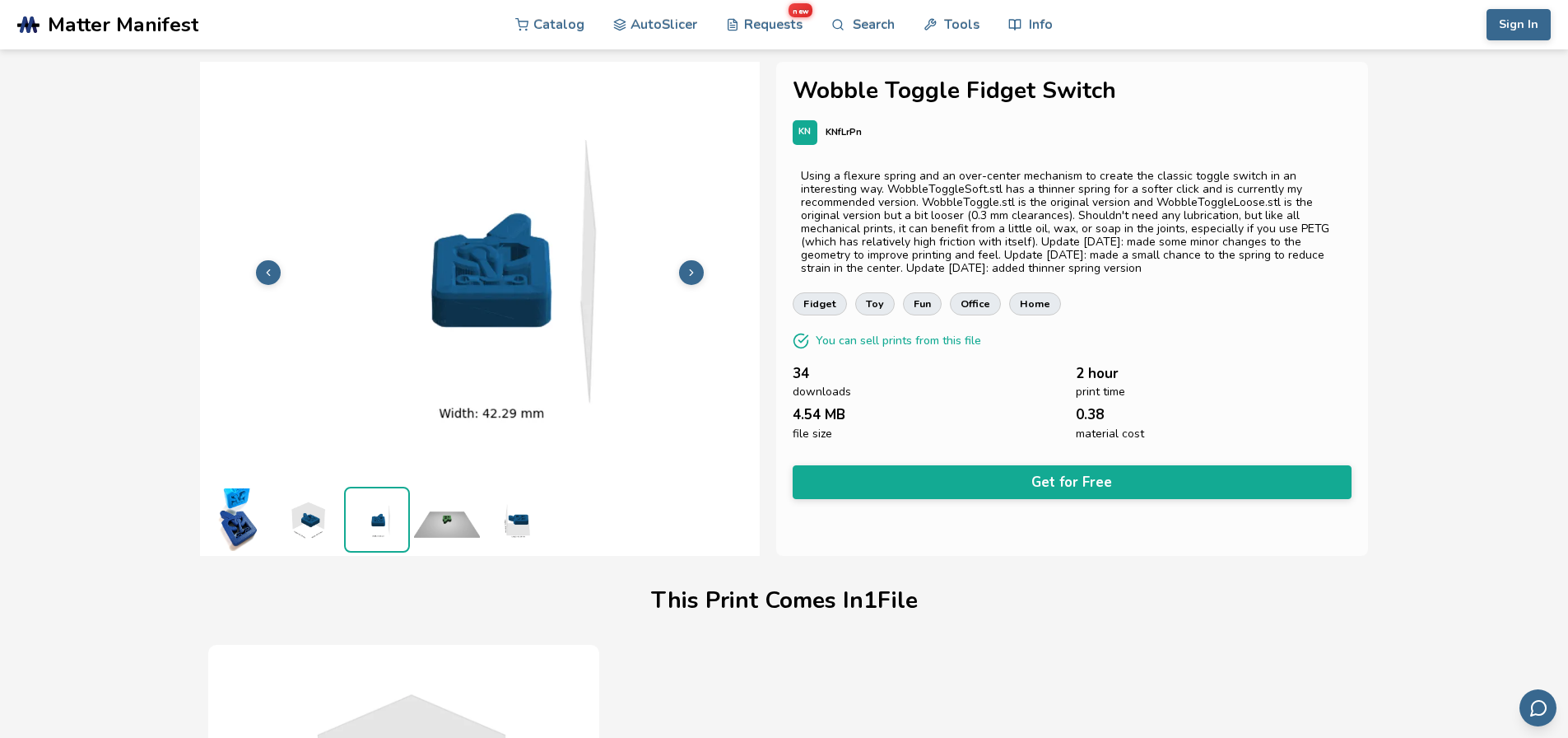
click at [413, 539] on ul at bounding box center [479, 519] width 559 height 73
click at [495, 543] on img at bounding box center [517, 519] width 66 height 66
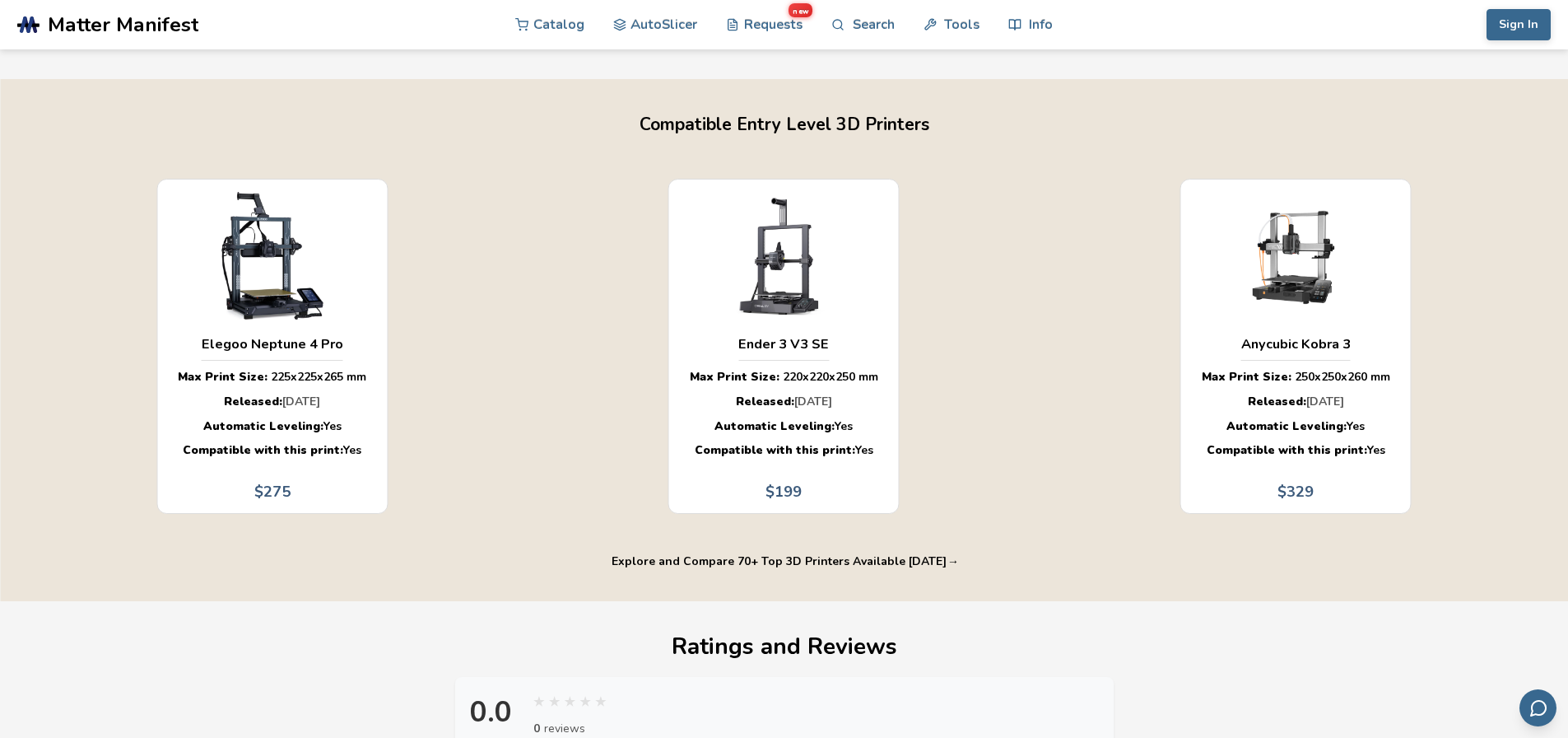
scroll to position [1071, 0]
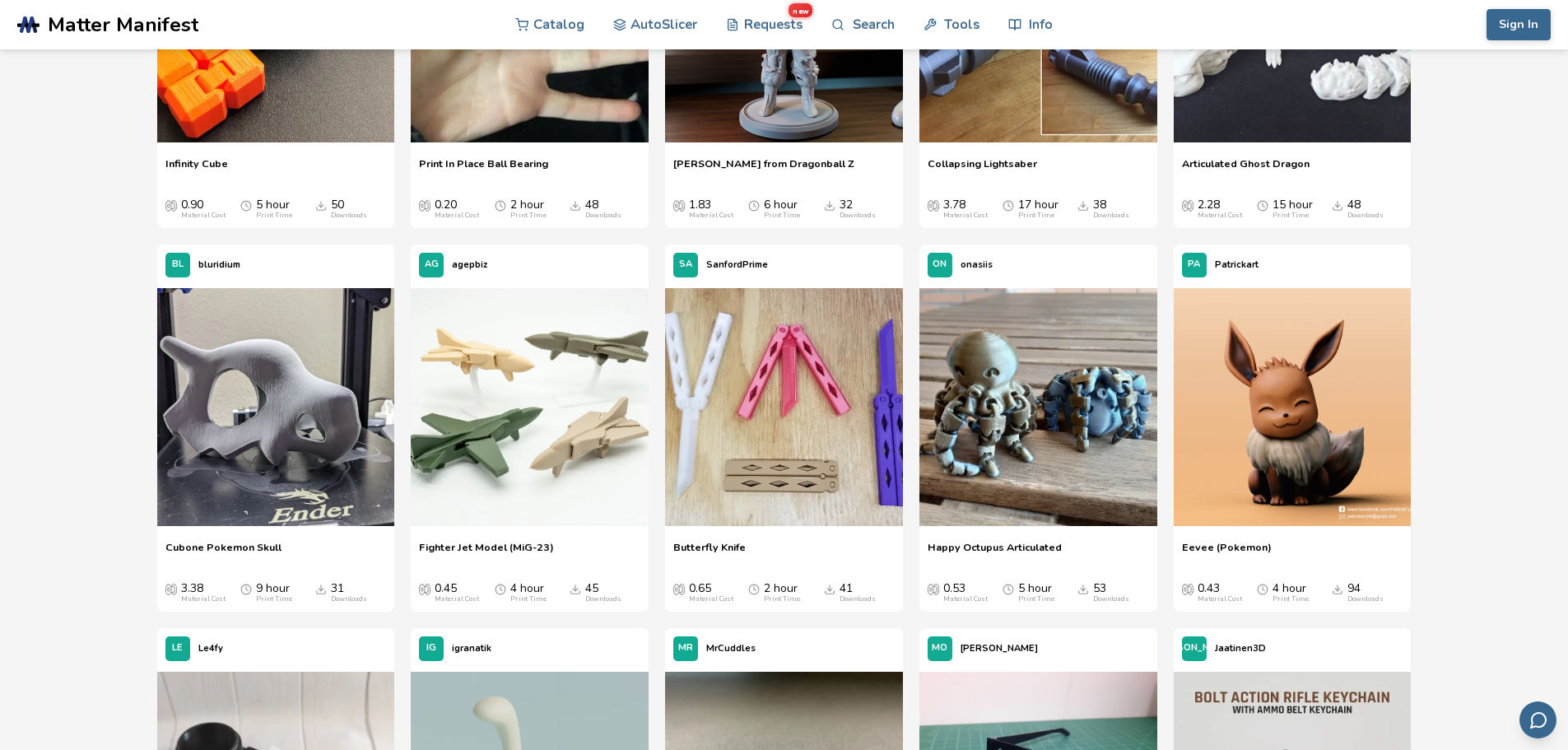
scroll to position [3539, 0]
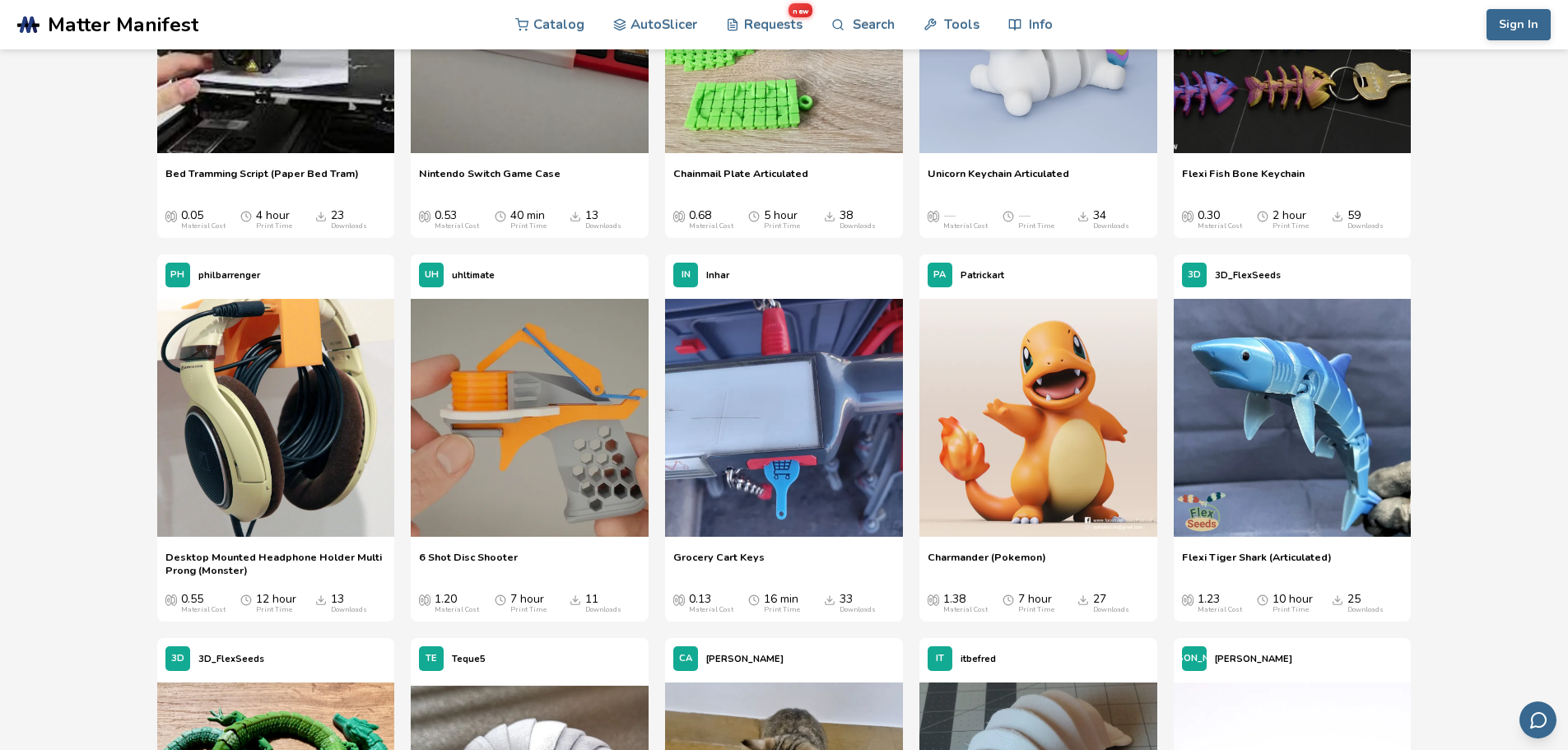
scroll to position [5513, 0]
